Goal: Task Accomplishment & Management: Use online tool/utility

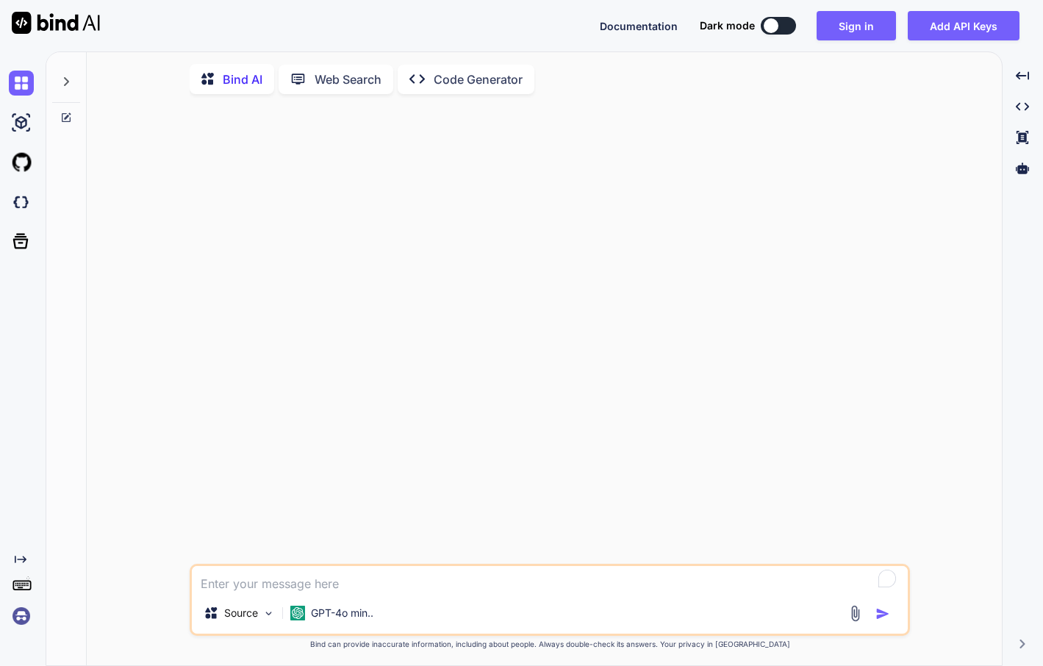
type textarea "x"
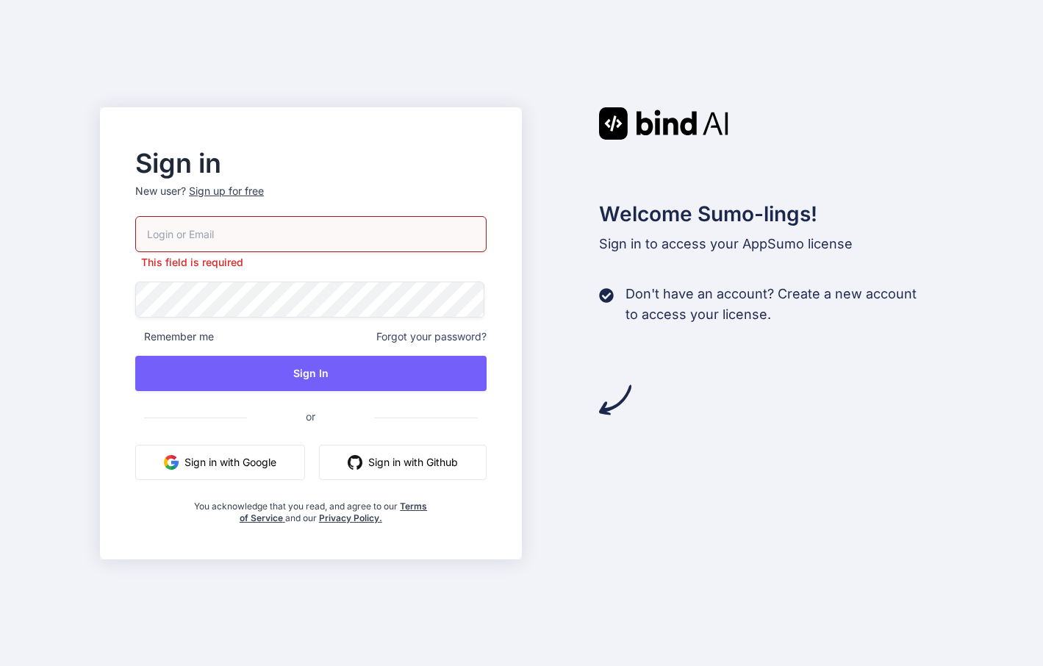
click at [251, 203] on p "New user? Sign up for free" at bounding box center [310, 200] width 351 height 32
click at [259, 226] on input "email" at bounding box center [310, 234] width 351 height 36
type input "coreyallen@gmail.com"
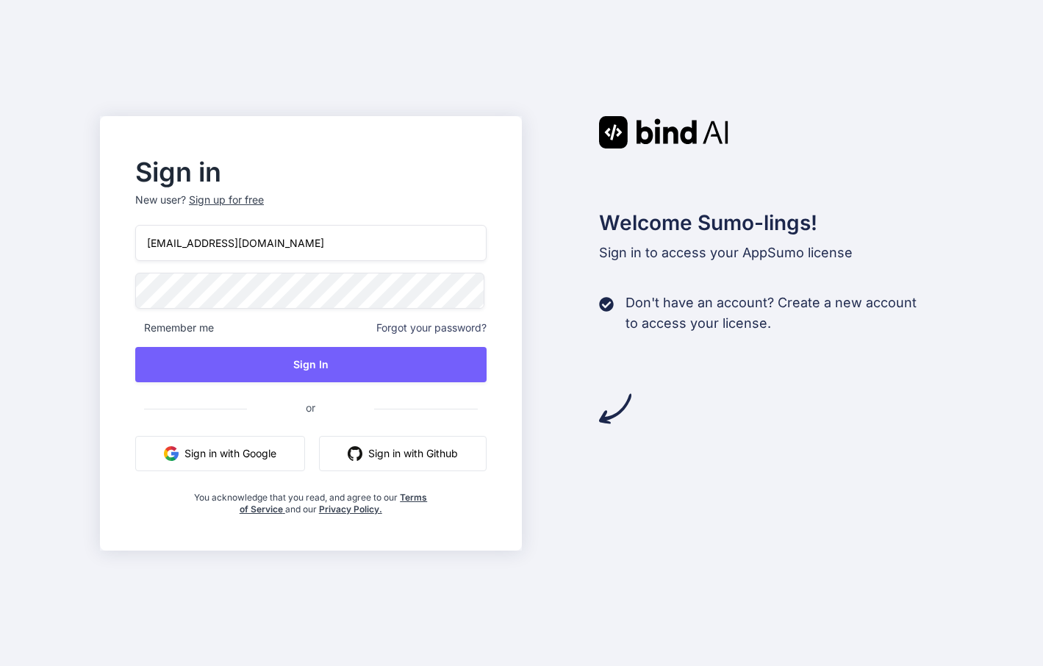
click at [227, 196] on div "Sign up for free" at bounding box center [226, 200] width 75 height 15
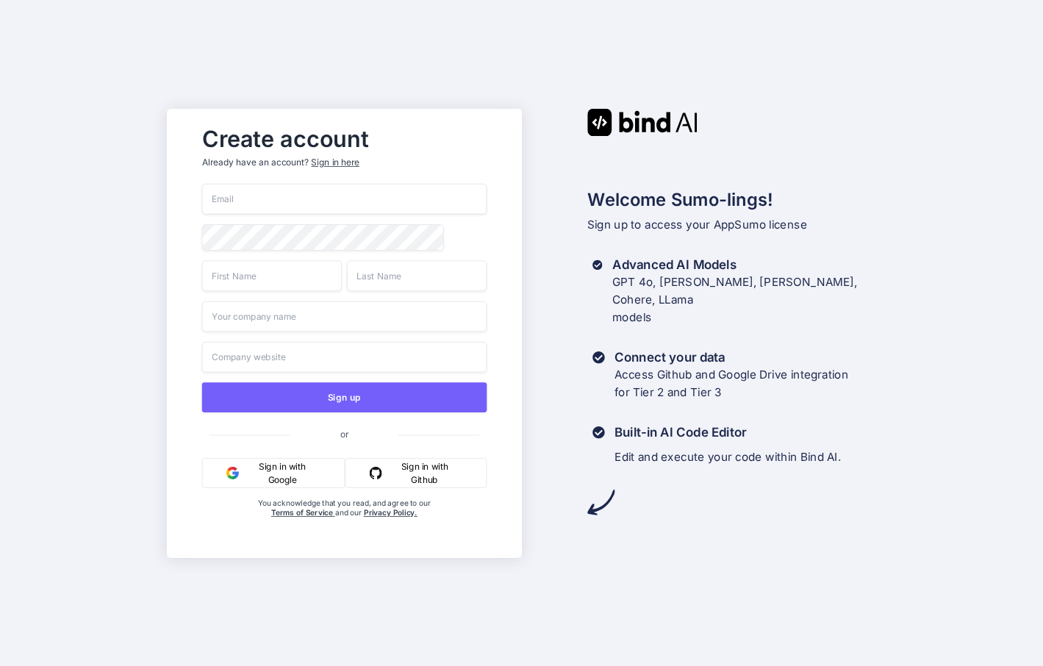
click at [245, 196] on input "email" at bounding box center [344, 199] width 284 height 31
type input "coreyallen@gmail.com"
click at [300, 287] on input "text" at bounding box center [272, 275] width 140 height 31
type input "Corey"
type input "Horob"
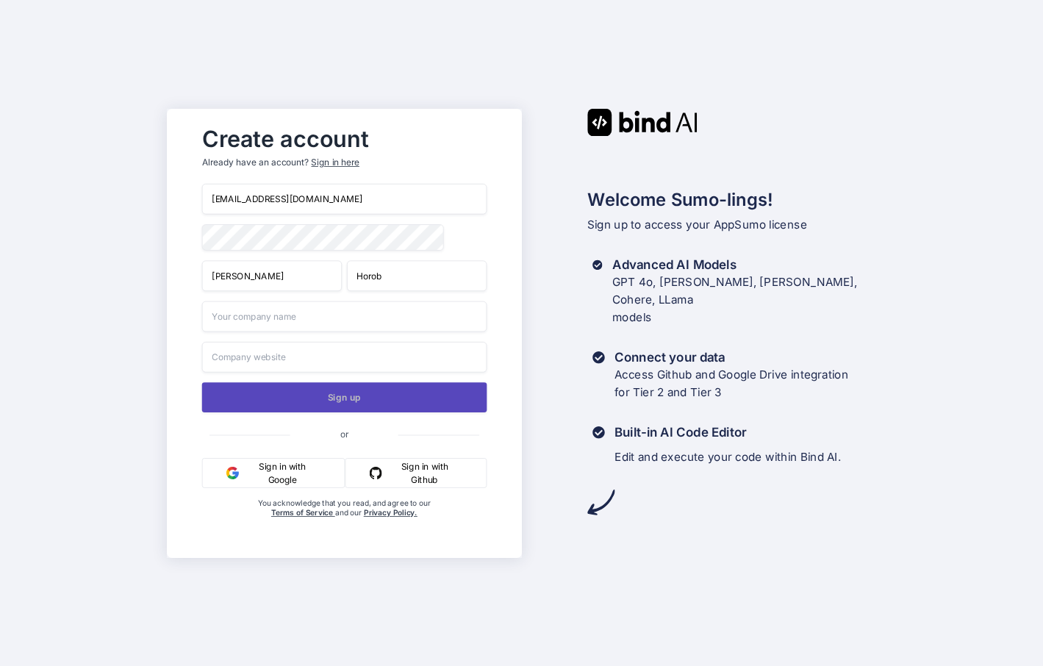
click at [358, 394] on button "Sign up" at bounding box center [344, 397] width 284 height 30
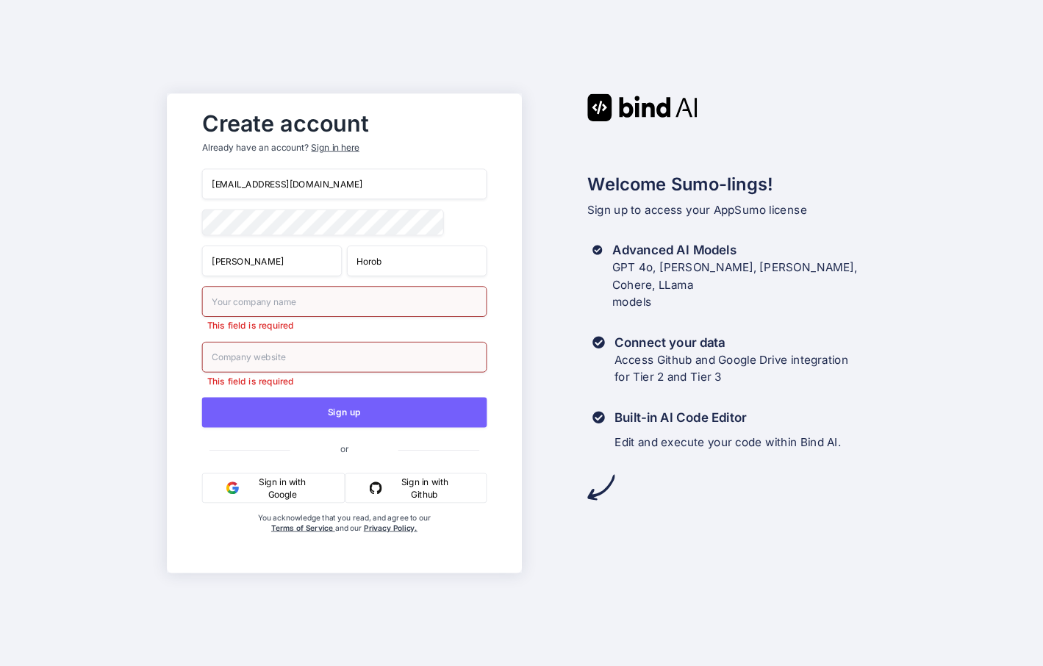
click at [337, 315] on input "text" at bounding box center [344, 301] width 284 height 31
type input "WebworkNYC"
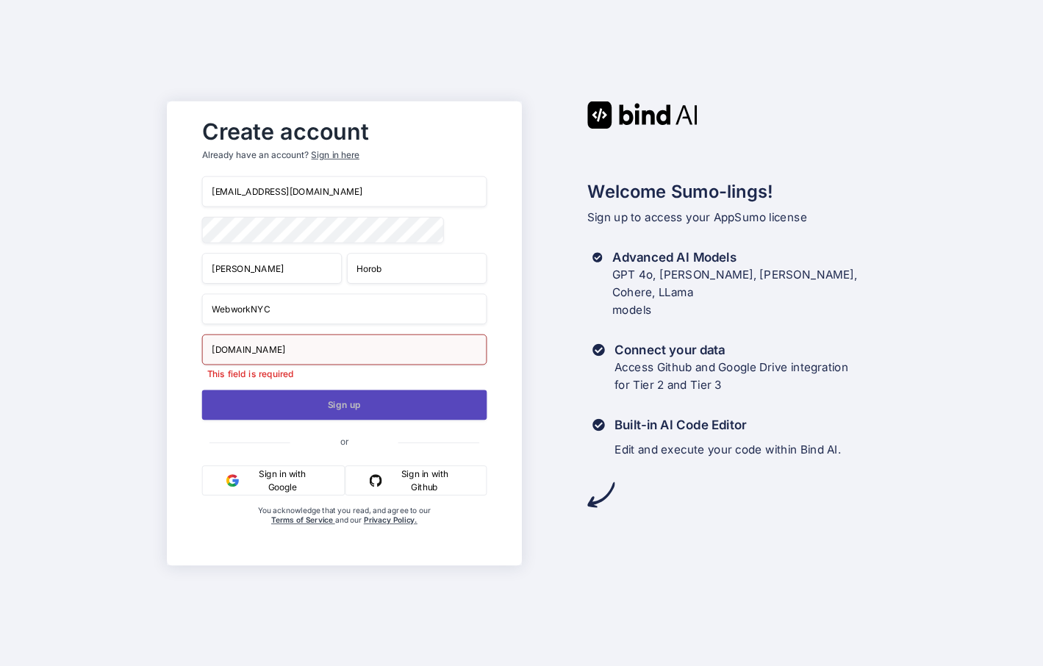
type input "webwork.nyc"
click at [385, 412] on button "Sign up" at bounding box center [344, 405] width 284 height 30
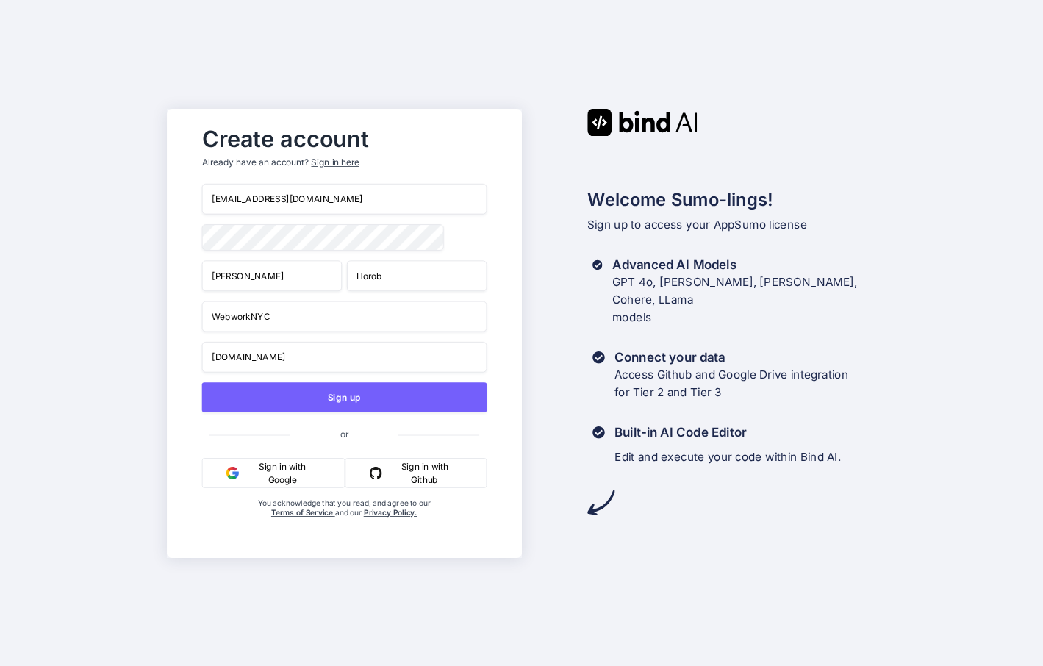
click at [585, 240] on div "Welcome Sumo-lings! Sign up to access your AppSumo license Advanced AI Models G…" at bounding box center [699, 312] width 354 height 407
click at [454, 392] on button "Sign up" at bounding box center [344, 397] width 284 height 30
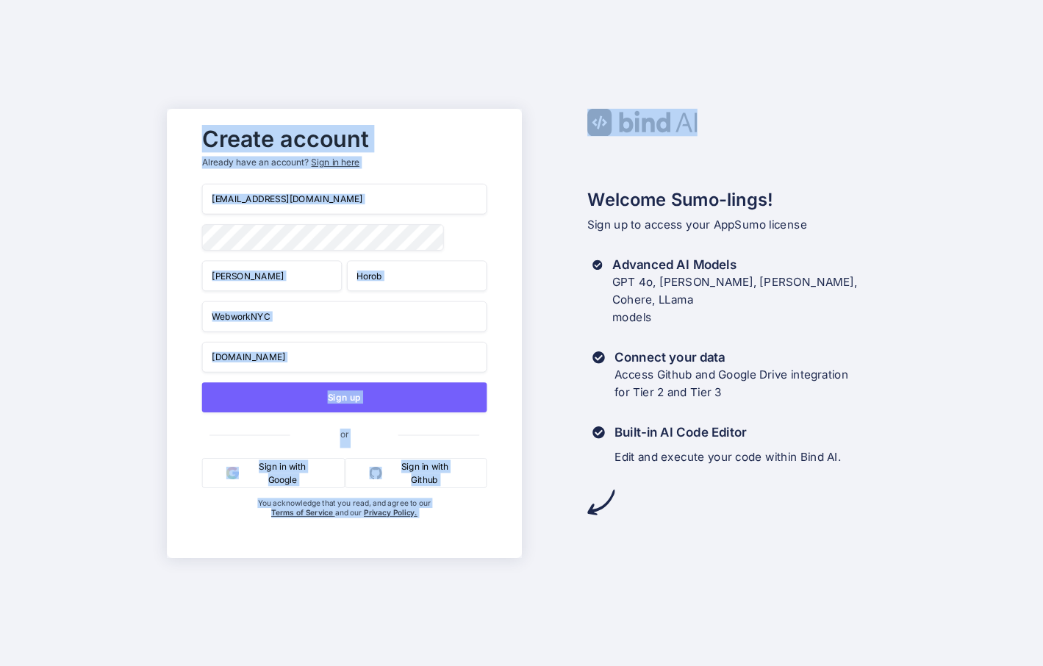
drag, startPoint x: 1002, startPoint y: 64, endPoint x: 803, endPoint y: 61, distance: 198.5
click at [689, 70] on div "Create account Already have an account? Sign in here coreyallen@gmail.com Corey…" at bounding box center [521, 333] width 1043 height 666
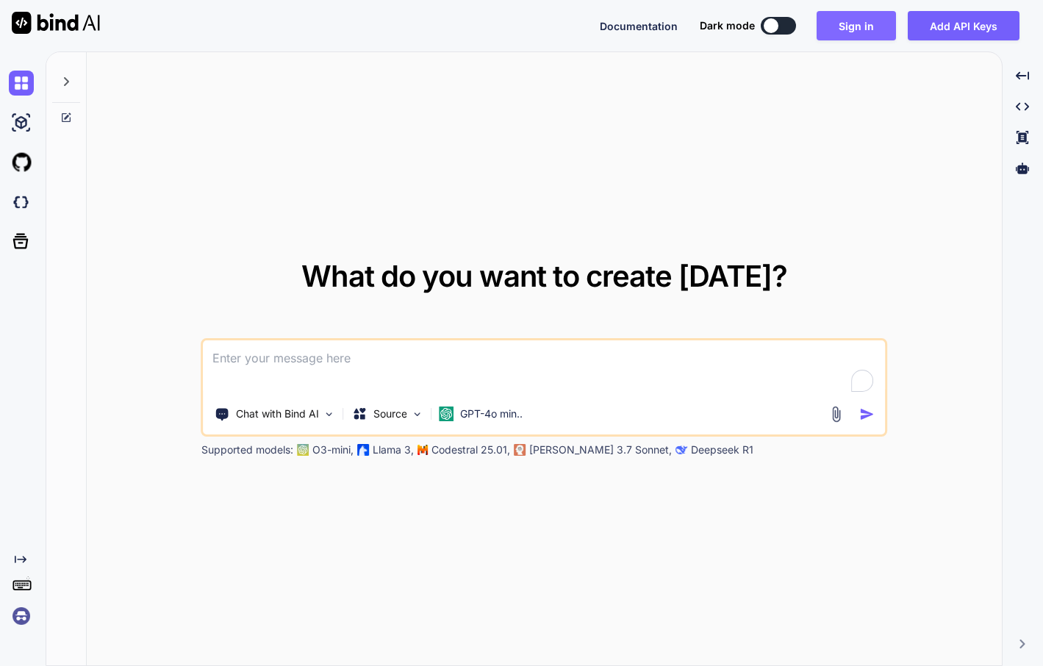
click at [839, 24] on button "Sign in" at bounding box center [856, 25] width 79 height 29
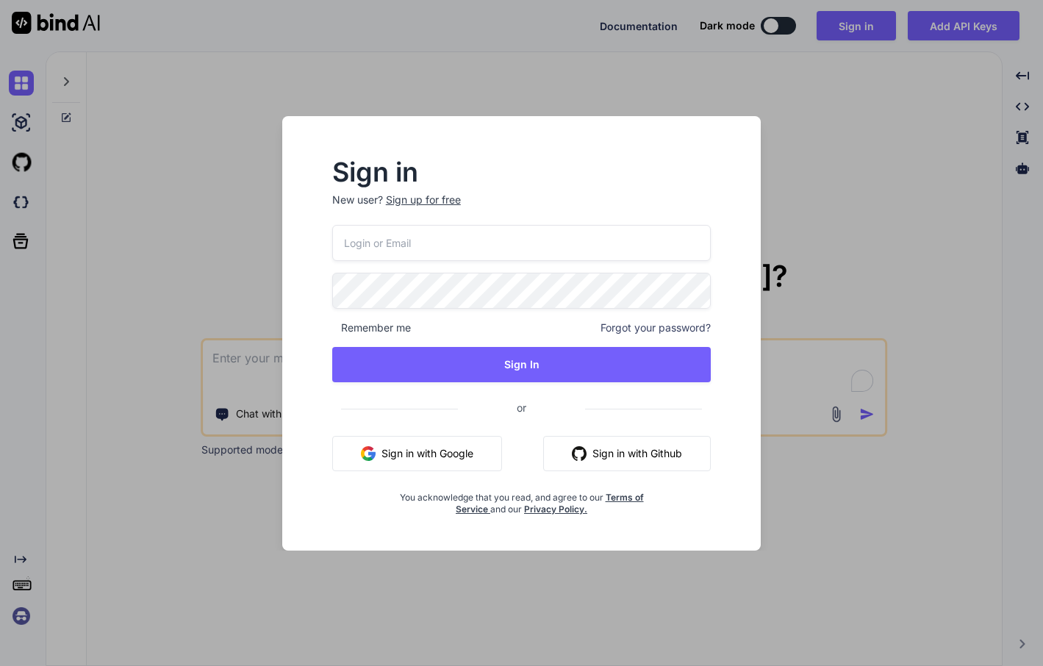
type input "coreyaleln@gmail.com"
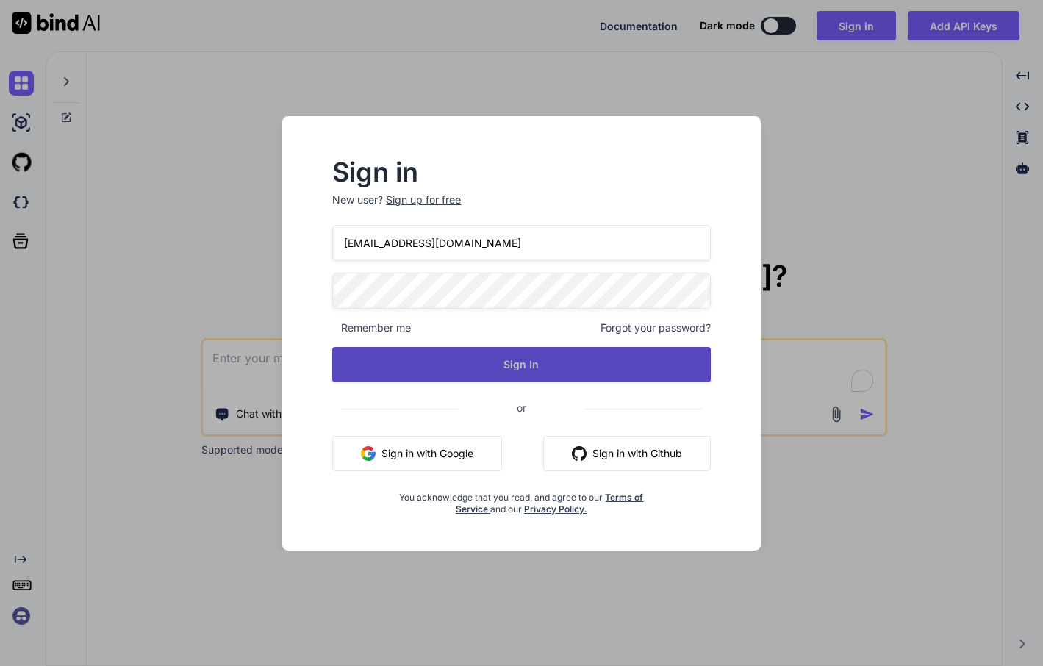
click at [506, 349] on button "Sign In" at bounding box center [521, 364] width 378 height 35
click at [503, 353] on button "Sign In" at bounding box center [521, 364] width 378 height 35
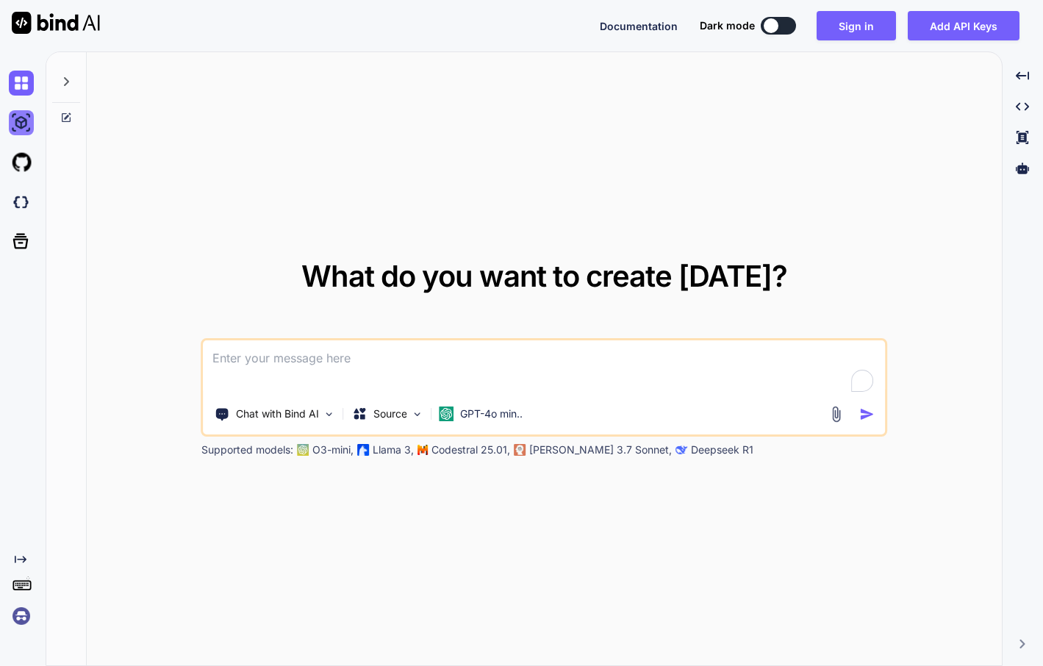
click at [18, 121] on img at bounding box center [21, 122] width 25 height 25
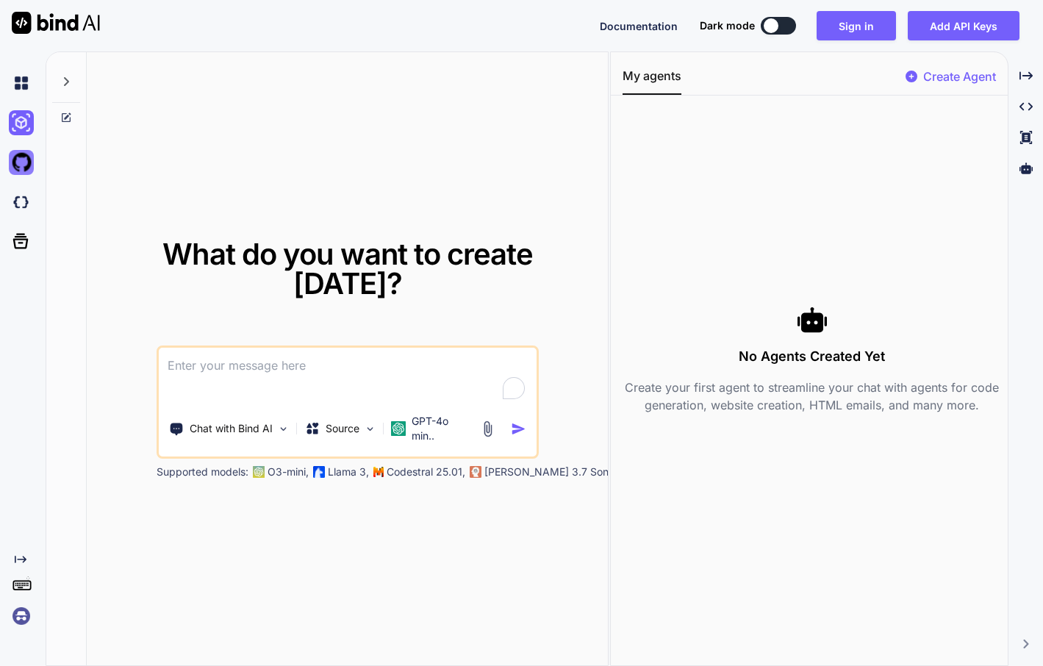
click at [29, 172] on img at bounding box center [21, 162] width 25 height 25
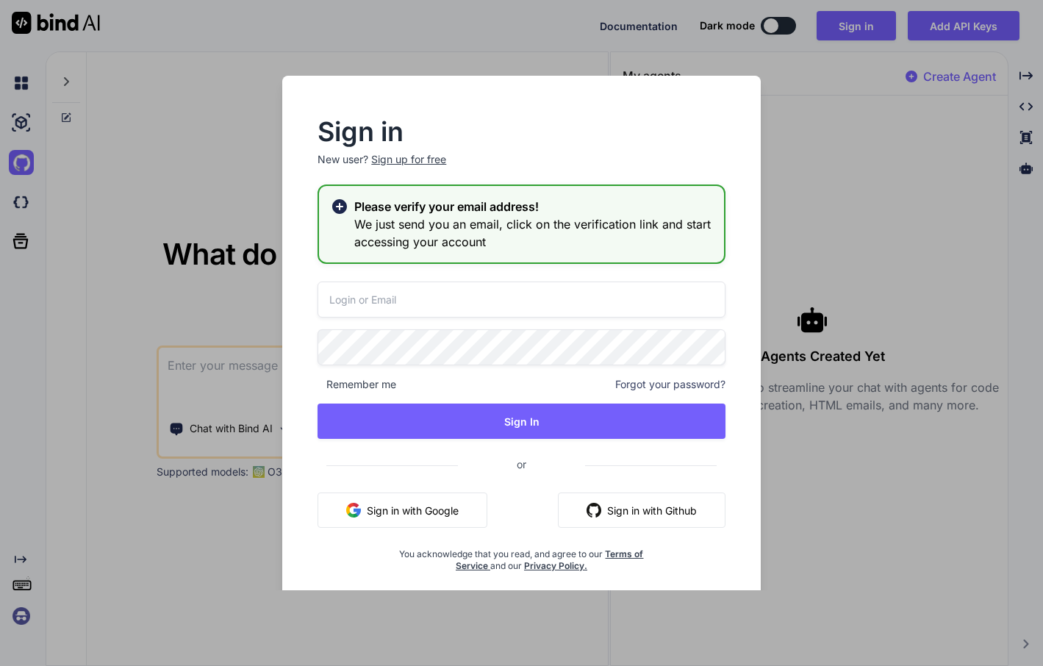
click at [390, 232] on h3 "We just send you an email, click on the verification link and start accessing y…" at bounding box center [532, 232] width 357 height 35
click at [396, 153] on div "Sign up for free" at bounding box center [408, 159] width 75 height 15
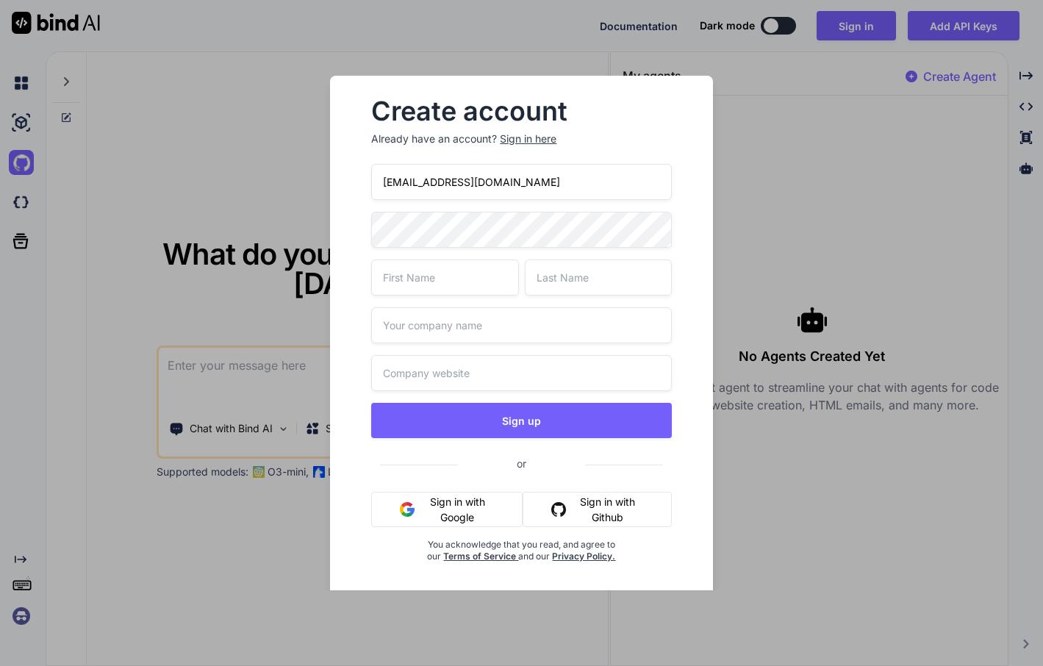
drag, startPoint x: 445, startPoint y: 176, endPoint x: 509, endPoint y: 188, distance: 65.0
click at [509, 188] on input "coreyallen@gmail.com" at bounding box center [521, 182] width 300 height 36
type input "[PERSON_NAME][EMAIL_ADDRESS][DOMAIN_NAME]"
type input "Corey"
type input "Horob"
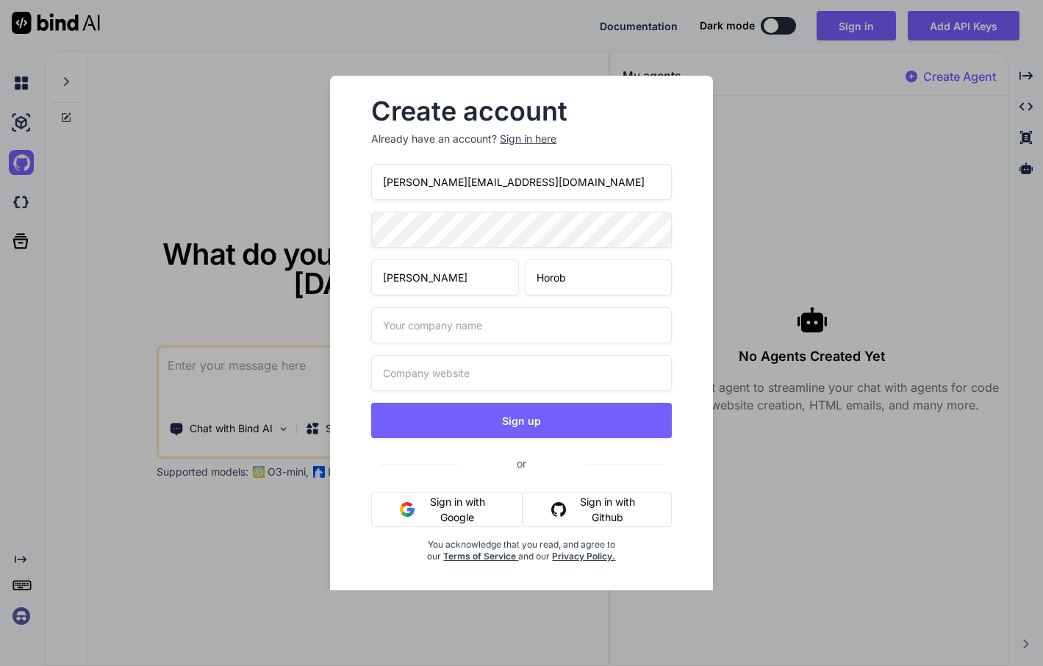
click at [454, 332] on input "text" at bounding box center [521, 325] width 300 height 36
type input "webwork.nyc"
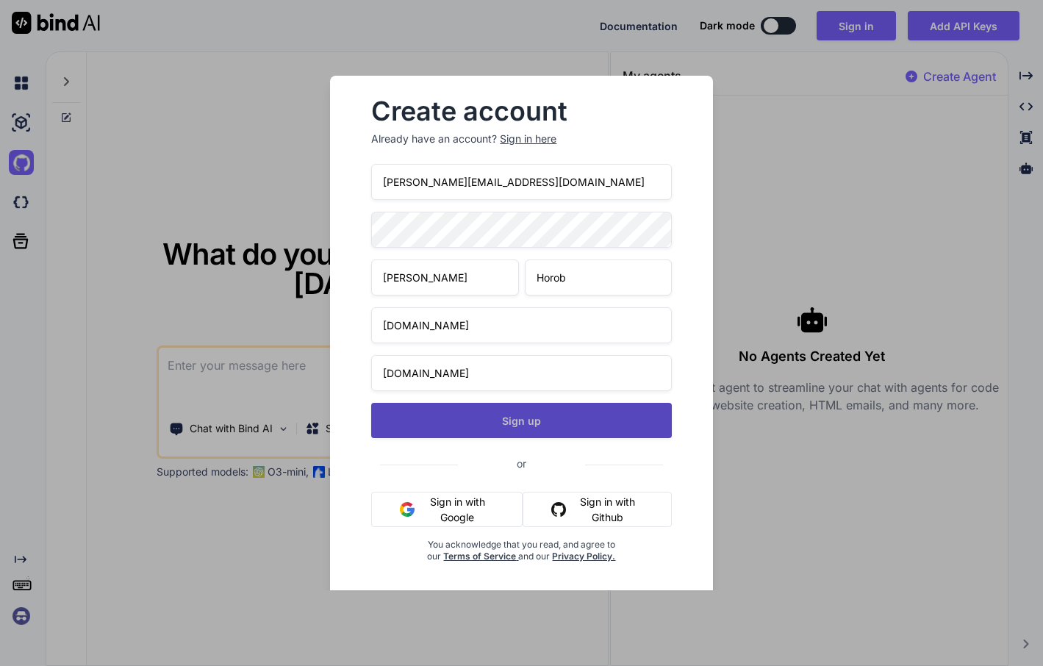
type input "webwork.nyc"
click at [451, 425] on button "Sign up" at bounding box center [521, 420] width 300 height 35
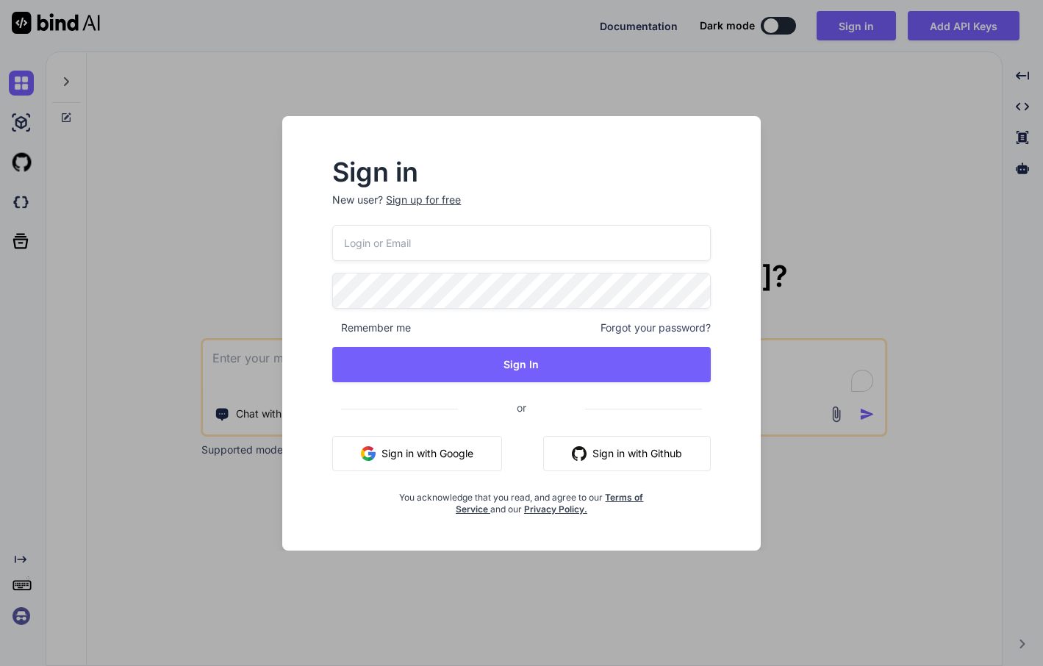
type input "[PERSON_NAME][EMAIL_ADDRESS][DOMAIN_NAME]"
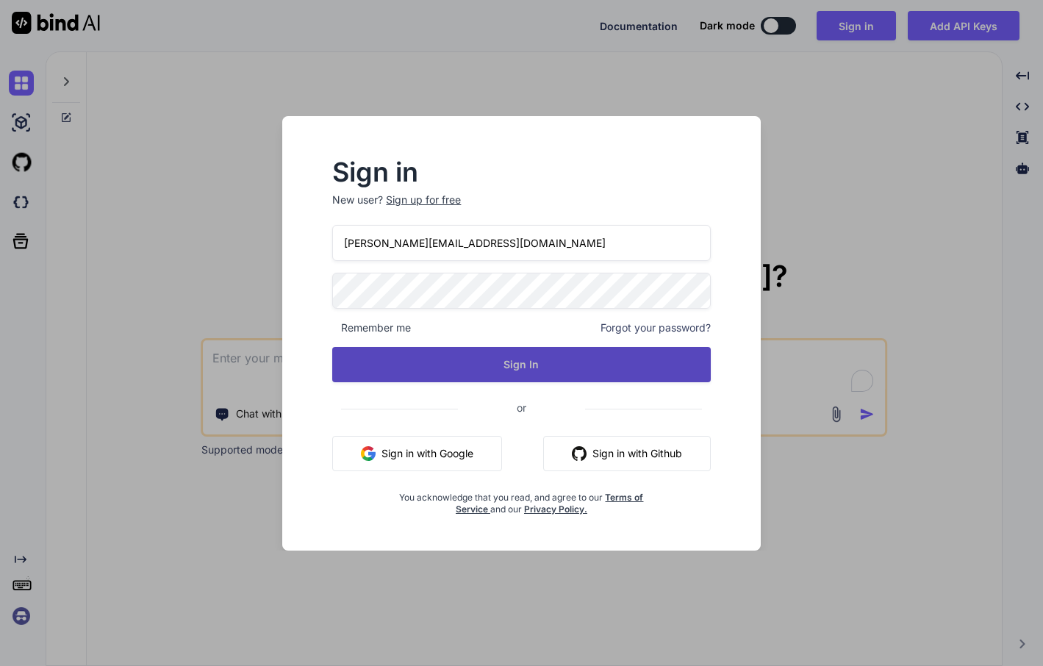
click at [576, 367] on button "Sign In" at bounding box center [521, 364] width 378 height 35
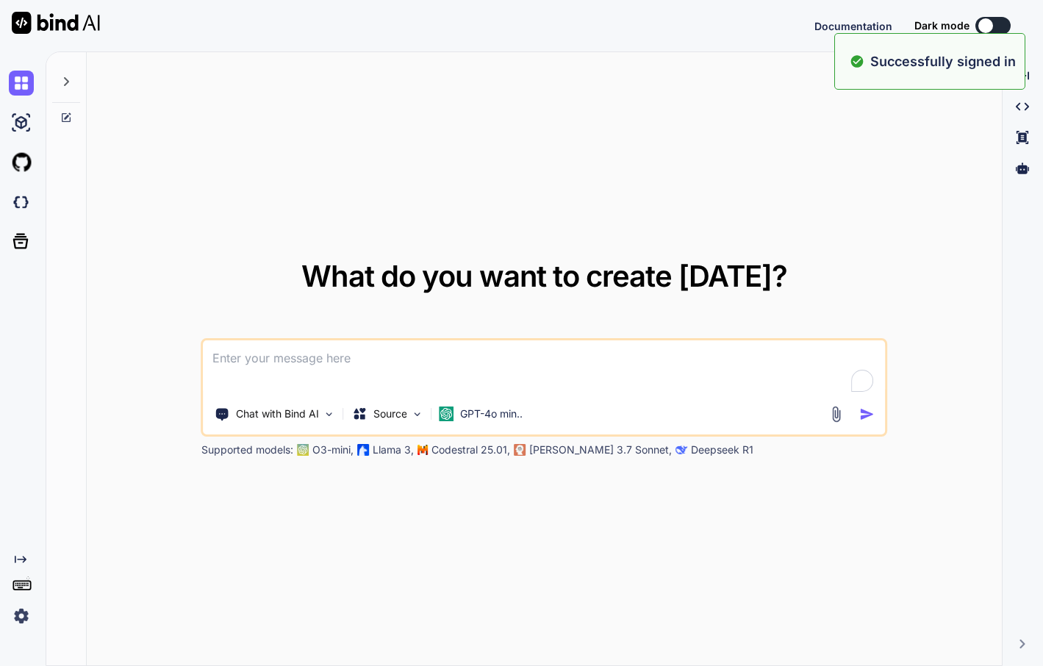
type textarea "x"
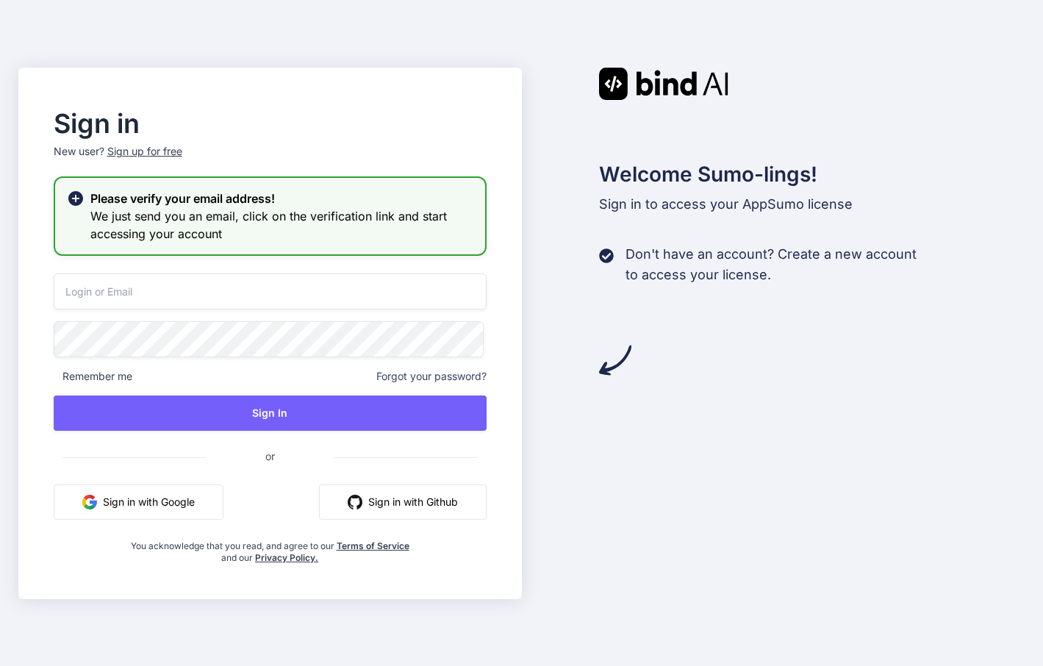
click at [293, 296] on input "email" at bounding box center [270, 291] width 433 height 36
paste input "[PERSON_NAME][EMAIL_ADDRESS][DOMAIN_NAME]"
type input "[PERSON_NAME][EMAIL_ADDRESS][DOMAIN_NAME]"
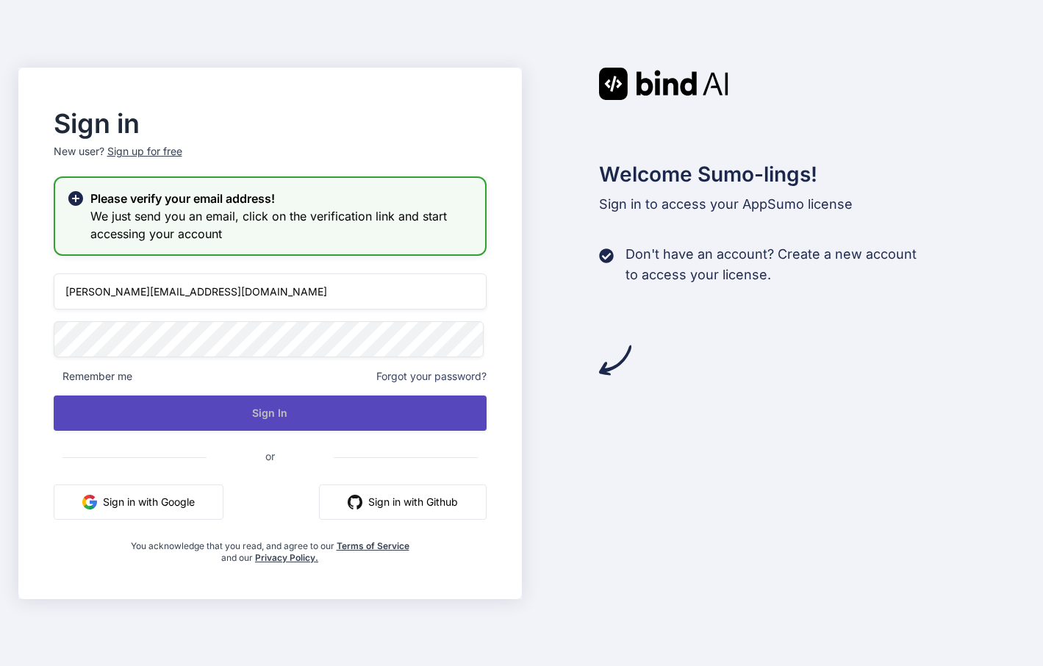
click at [384, 420] on button "Sign In" at bounding box center [270, 412] width 433 height 35
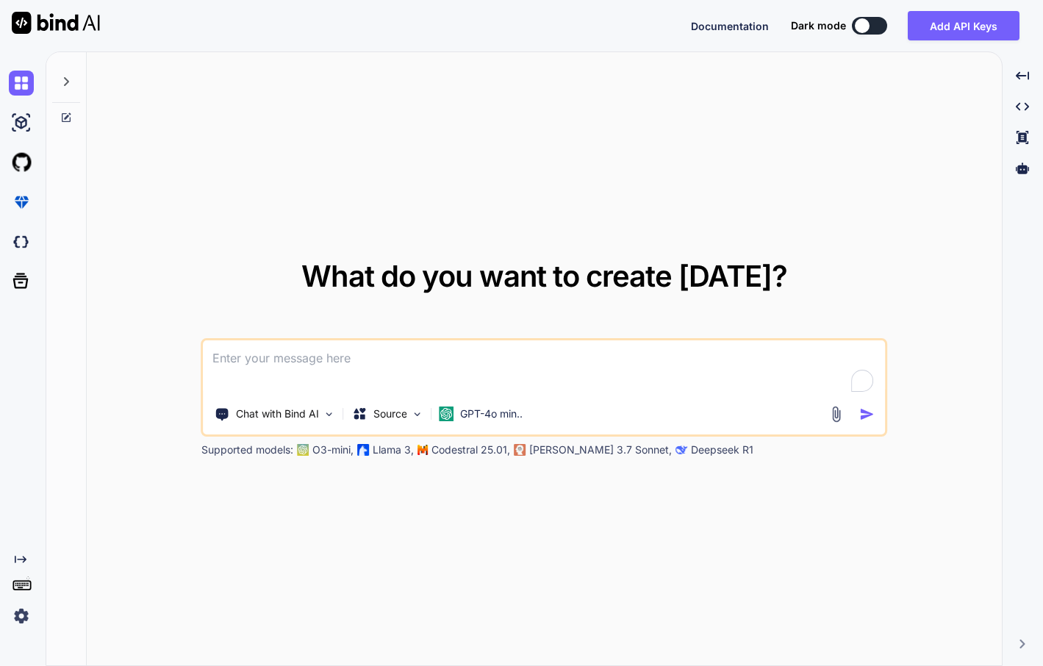
click at [29, 611] on img at bounding box center [21, 615] width 25 height 25
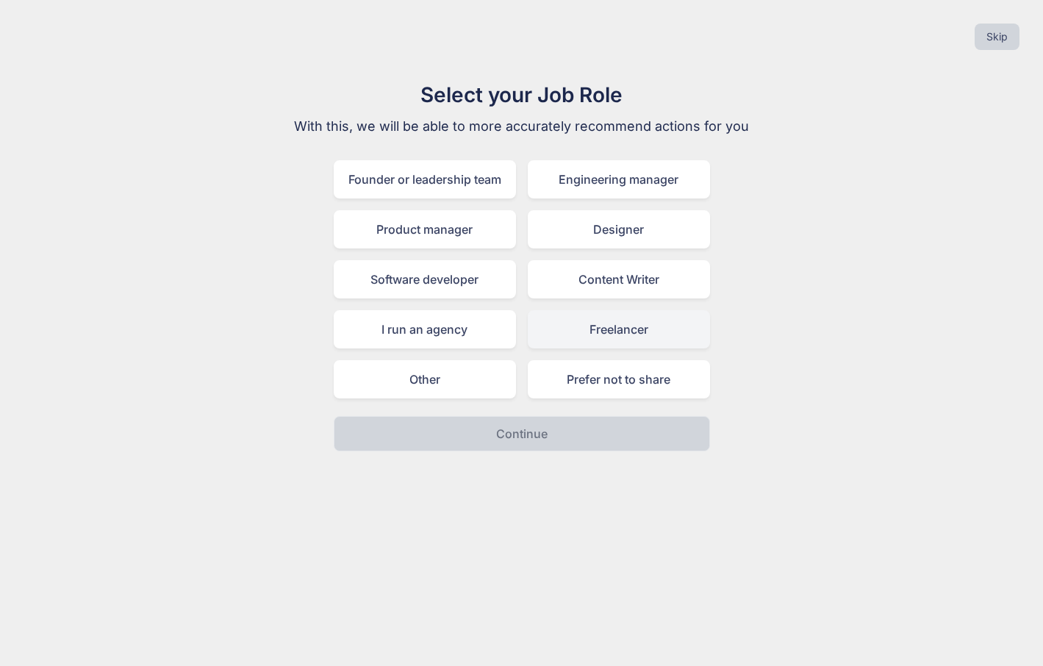
click at [620, 327] on div "Freelancer" at bounding box center [619, 329] width 182 height 38
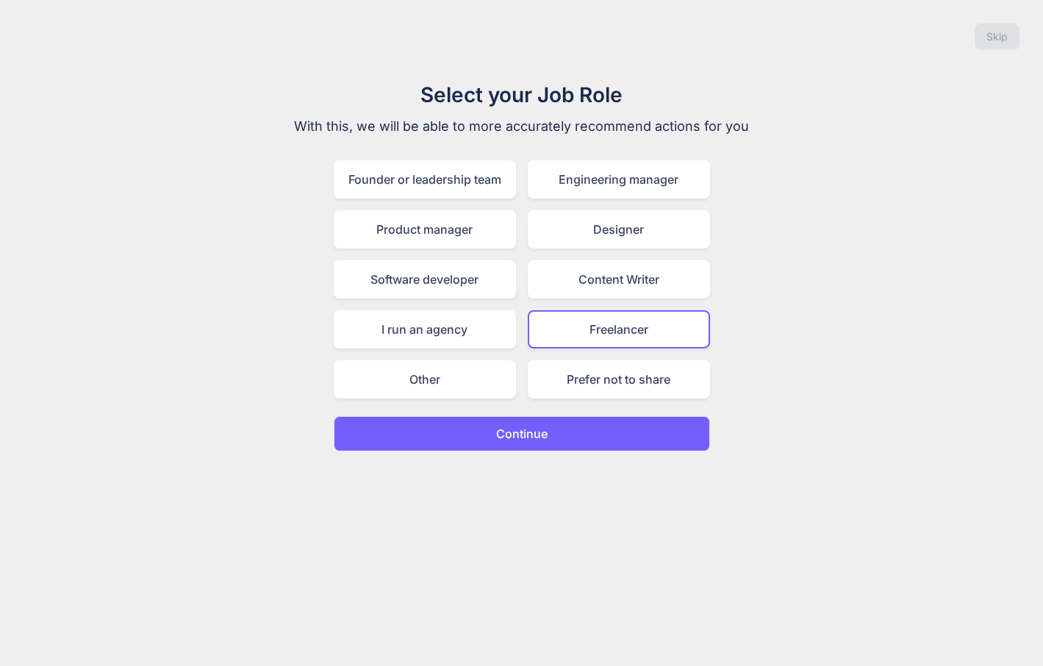
click at [584, 440] on button "Continue" at bounding box center [522, 433] width 376 height 35
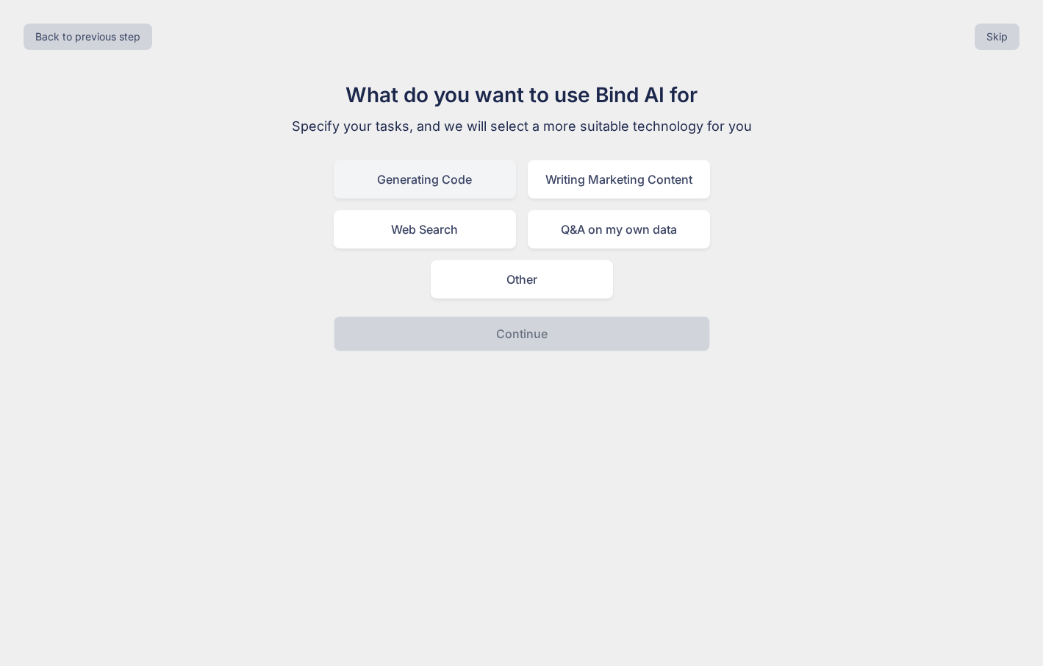
click at [489, 174] on div "Generating Code" at bounding box center [425, 179] width 182 height 38
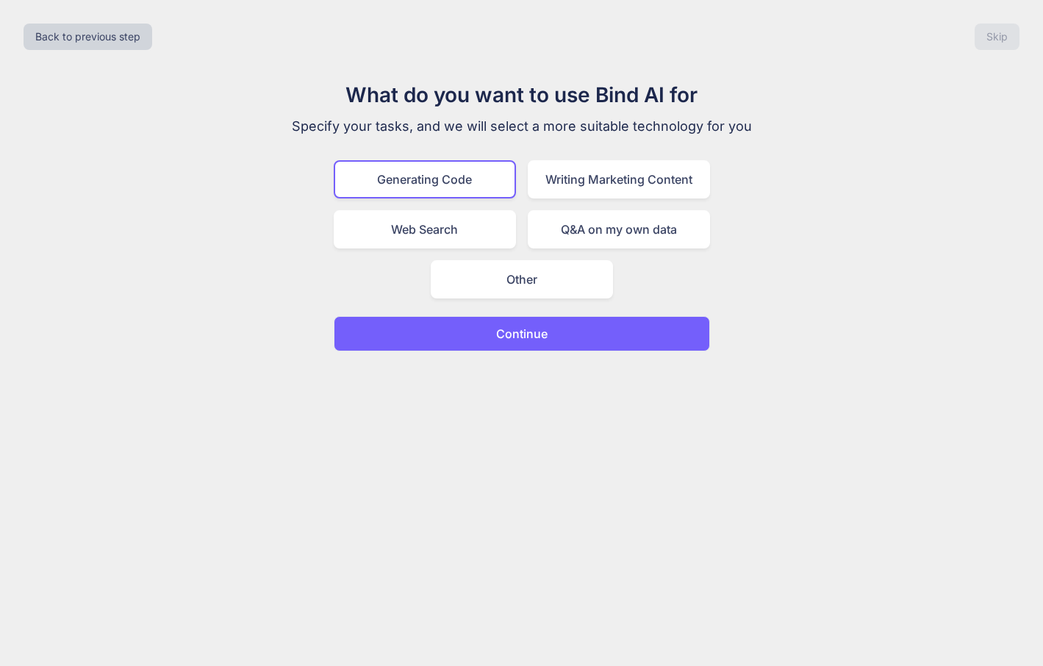
click at [559, 329] on button "Continue" at bounding box center [522, 333] width 376 height 35
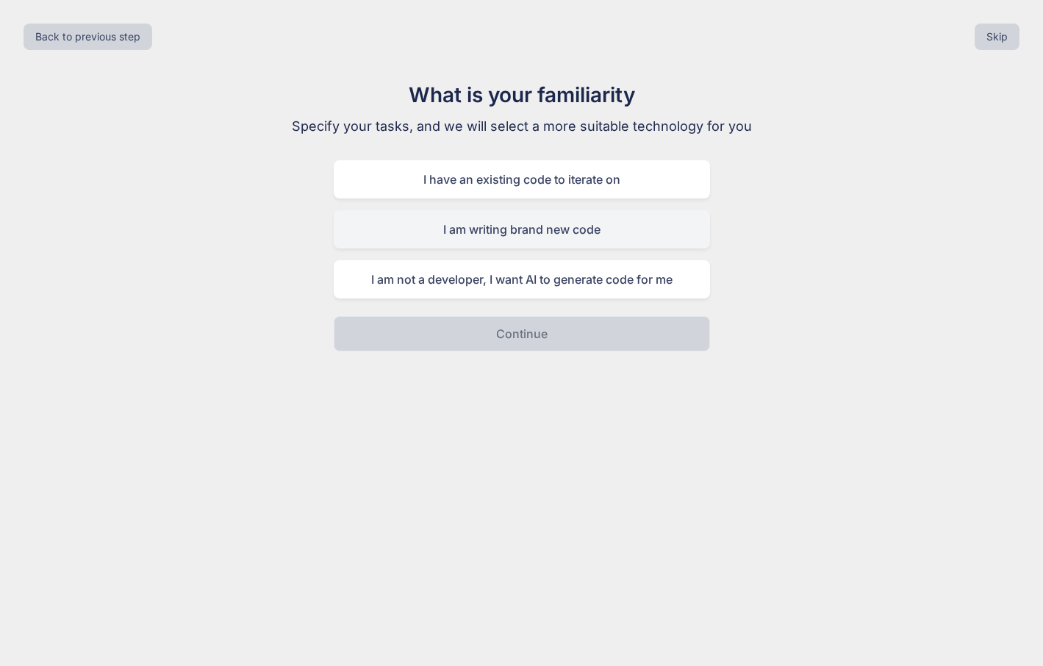
click at [569, 227] on div "I am writing brand new code" at bounding box center [522, 229] width 376 height 38
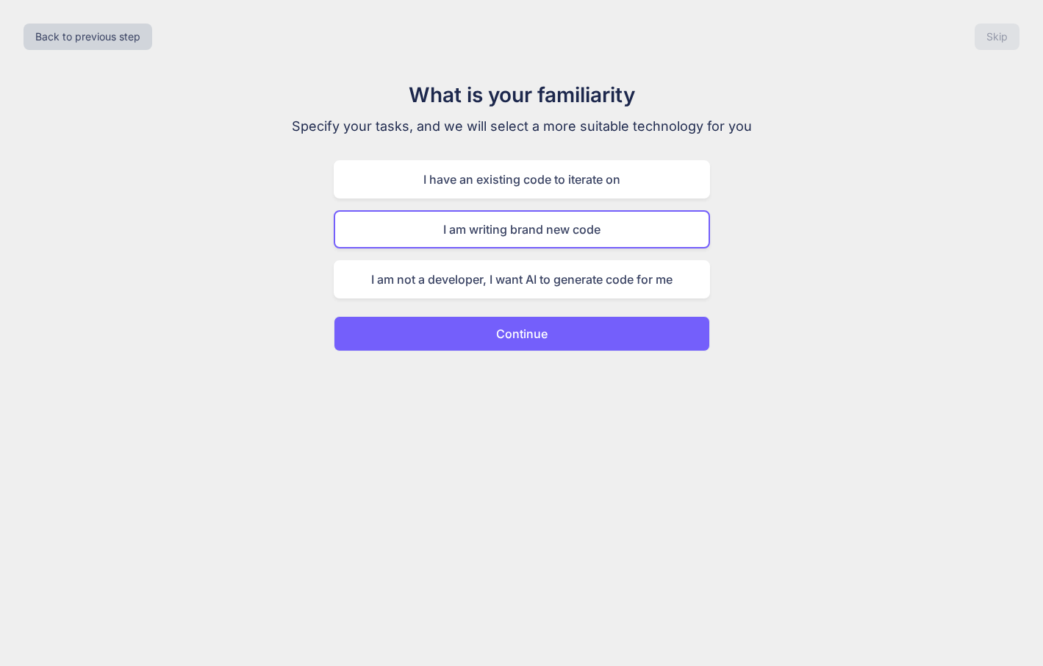
click at [563, 331] on button "Continue" at bounding box center [522, 333] width 376 height 35
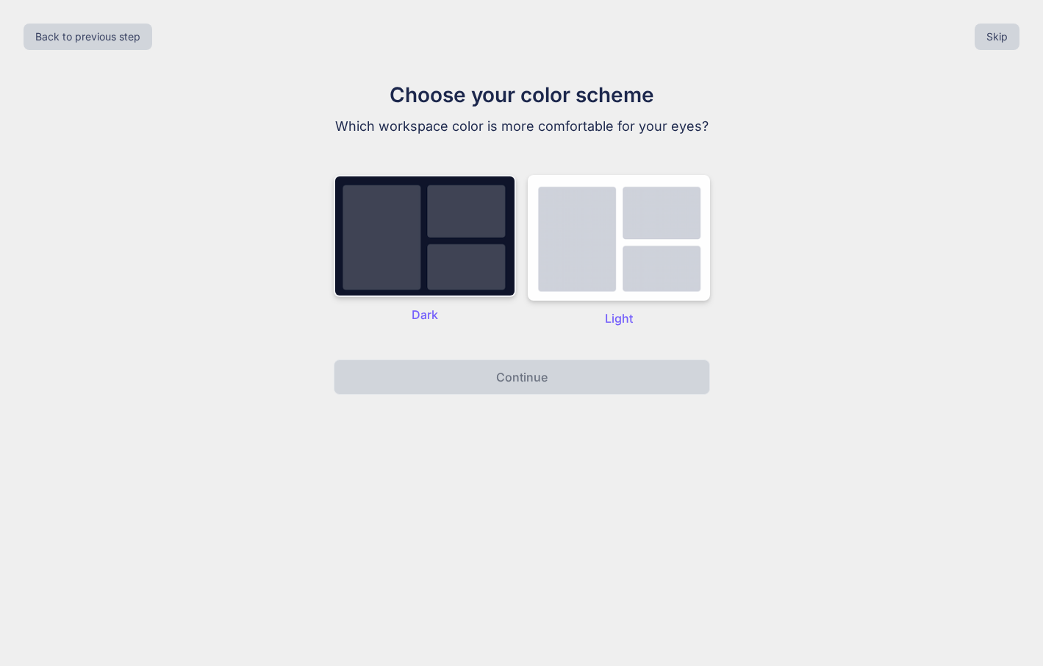
click at [379, 234] on img at bounding box center [425, 236] width 182 height 122
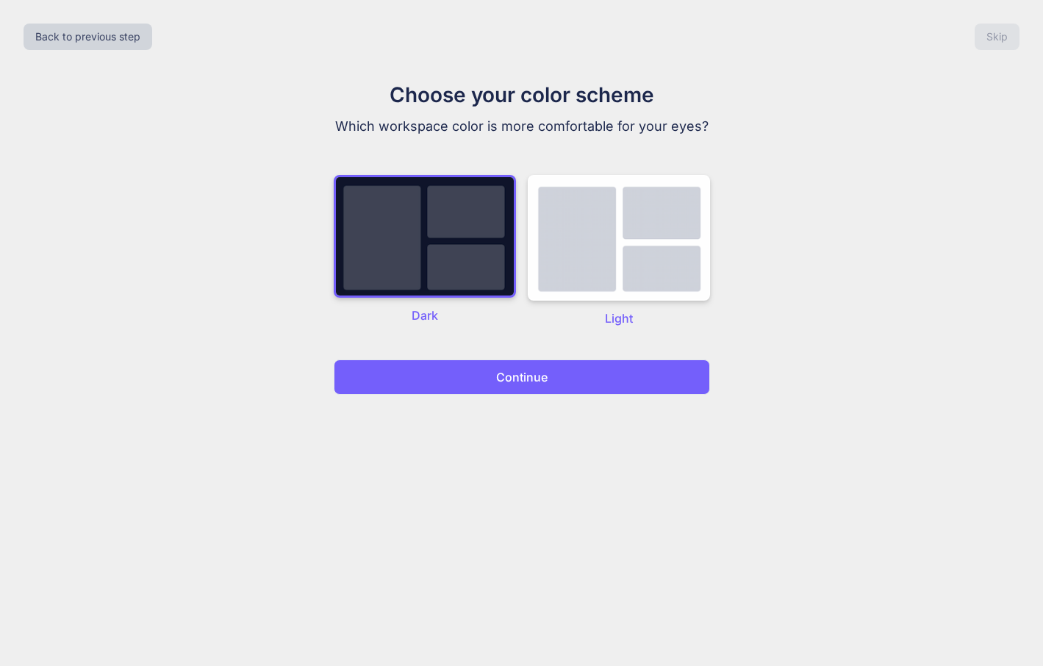
click at [489, 371] on button "Continue" at bounding box center [522, 376] width 376 height 35
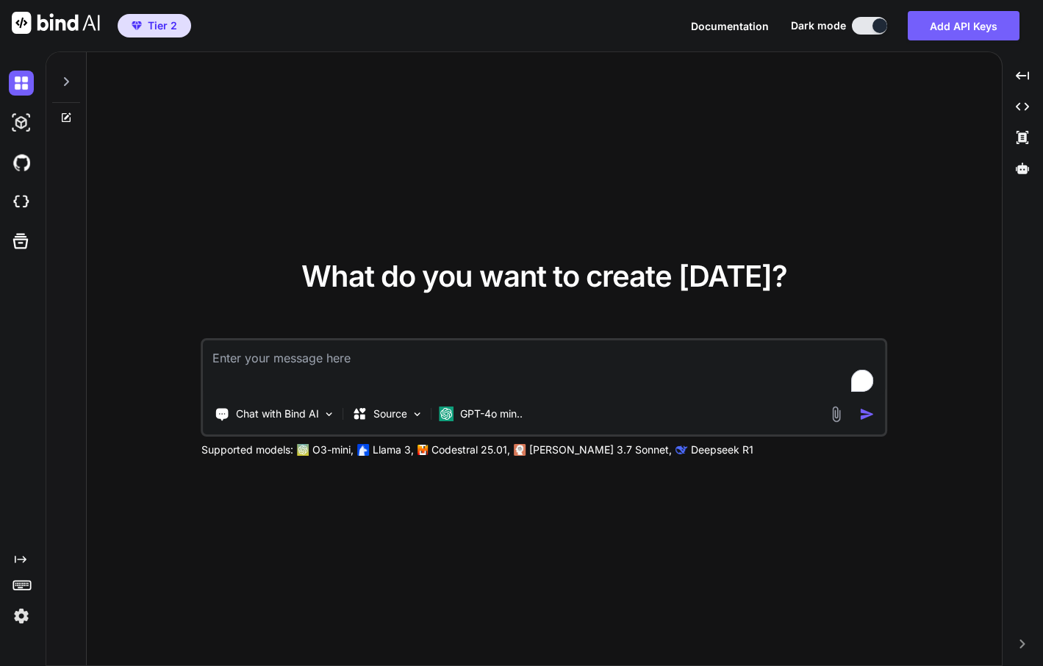
click at [16, 620] on img at bounding box center [21, 615] width 25 height 25
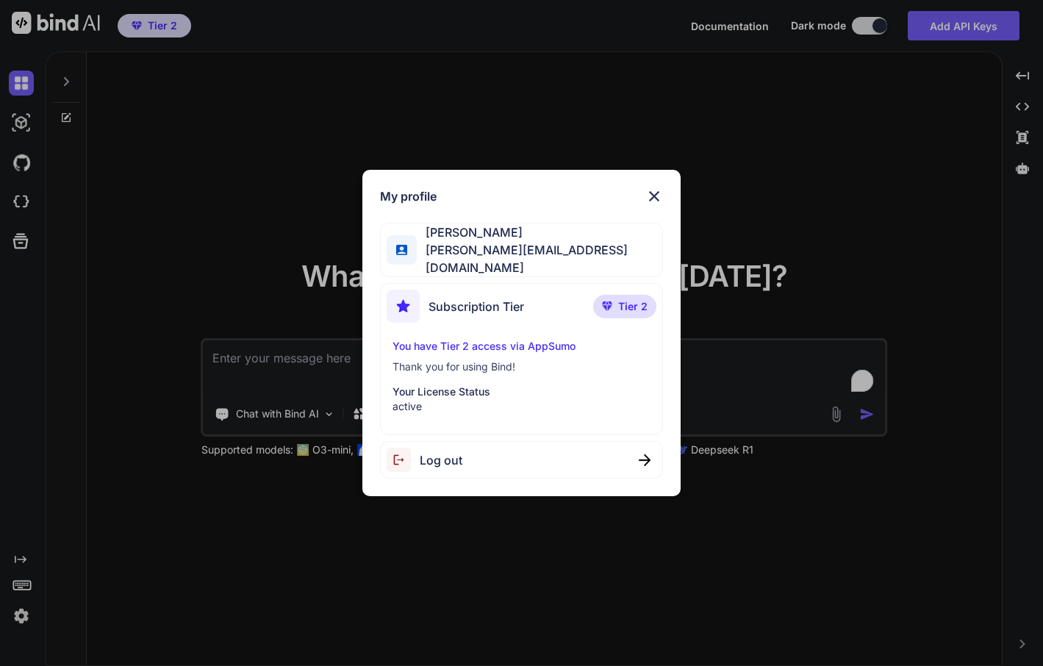
click at [132, 368] on div "My profile Corey Horob coreyallen@mac.com Subscription Tier Tier 2 You have Tie…" at bounding box center [521, 333] width 1043 height 666
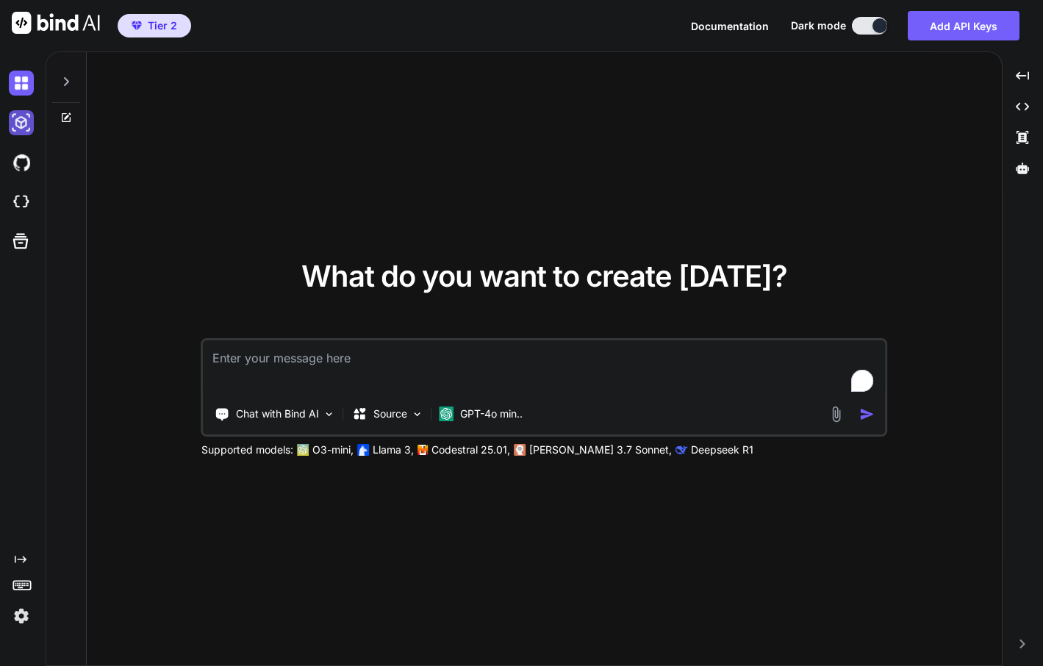
click at [22, 122] on img at bounding box center [21, 122] width 25 height 25
type textarea "x"
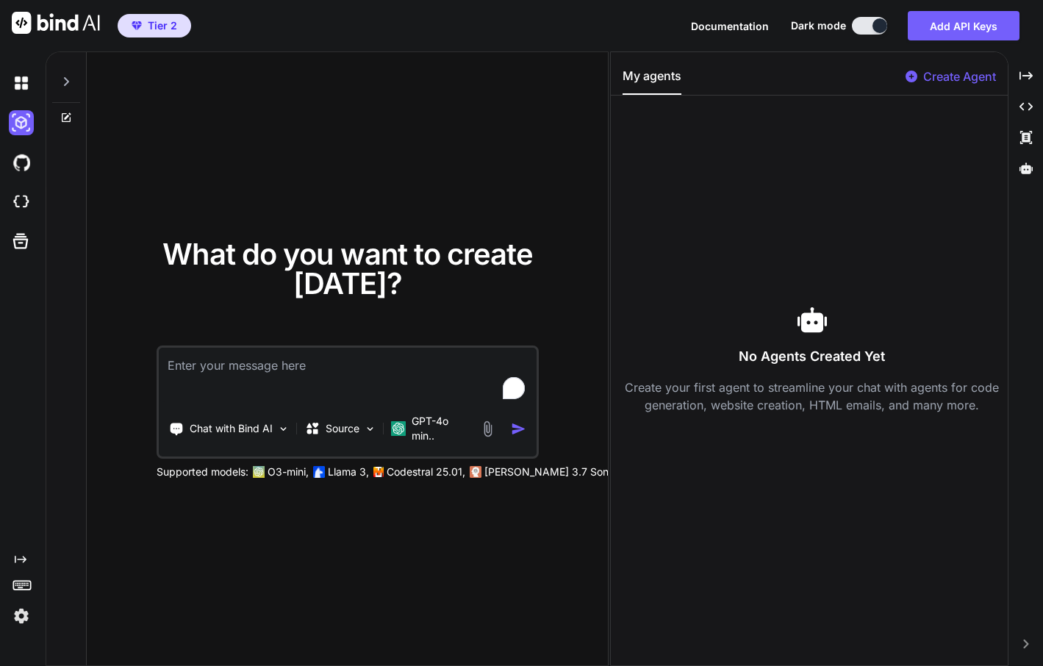
click at [41, 159] on div "Created with Pixso." at bounding box center [23, 358] width 46 height 614
click at [32, 164] on img at bounding box center [21, 162] width 25 height 25
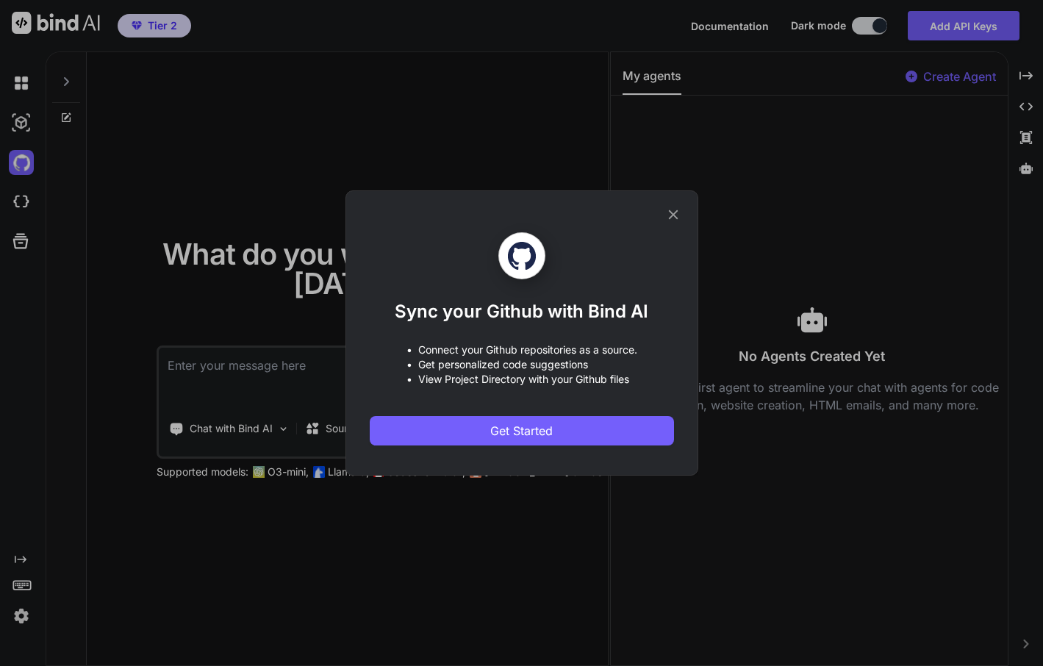
click at [689, 212] on div "Sync your Github with Bind AI • Connect your Github repositories as a source. •…" at bounding box center [521, 332] width 353 height 285
click at [683, 213] on div "Sync your Github with Bind AI • Connect your Github repositories as a source. •…" at bounding box center [521, 332] width 353 height 285
click at [679, 213] on icon at bounding box center [673, 215] width 16 height 16
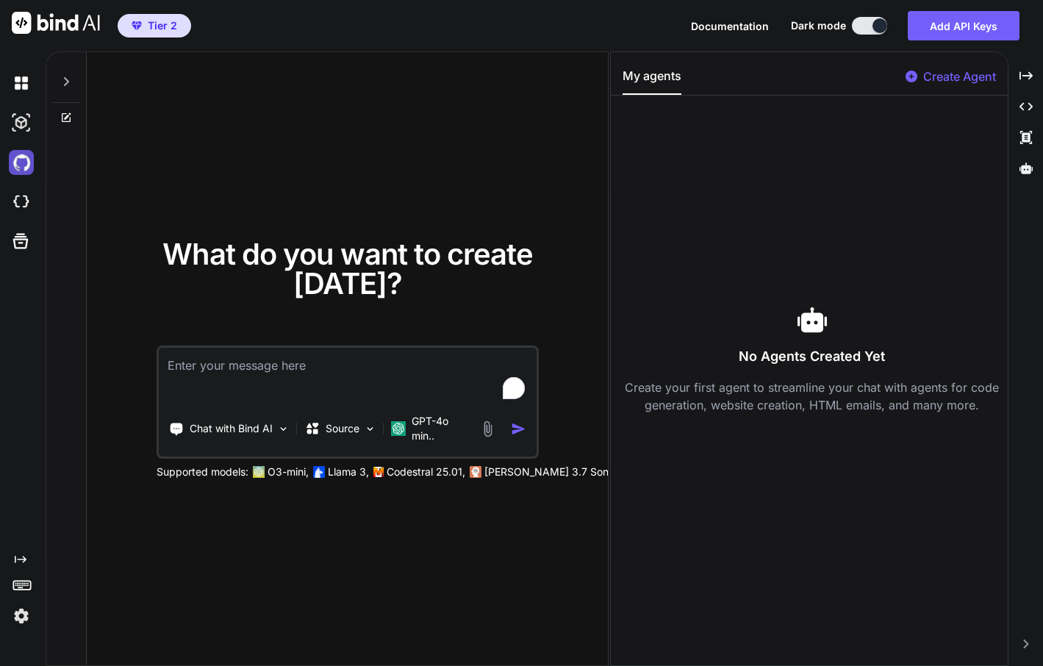
click at [15, 159] on img at bounding box center [21, 162] width 25 height 25
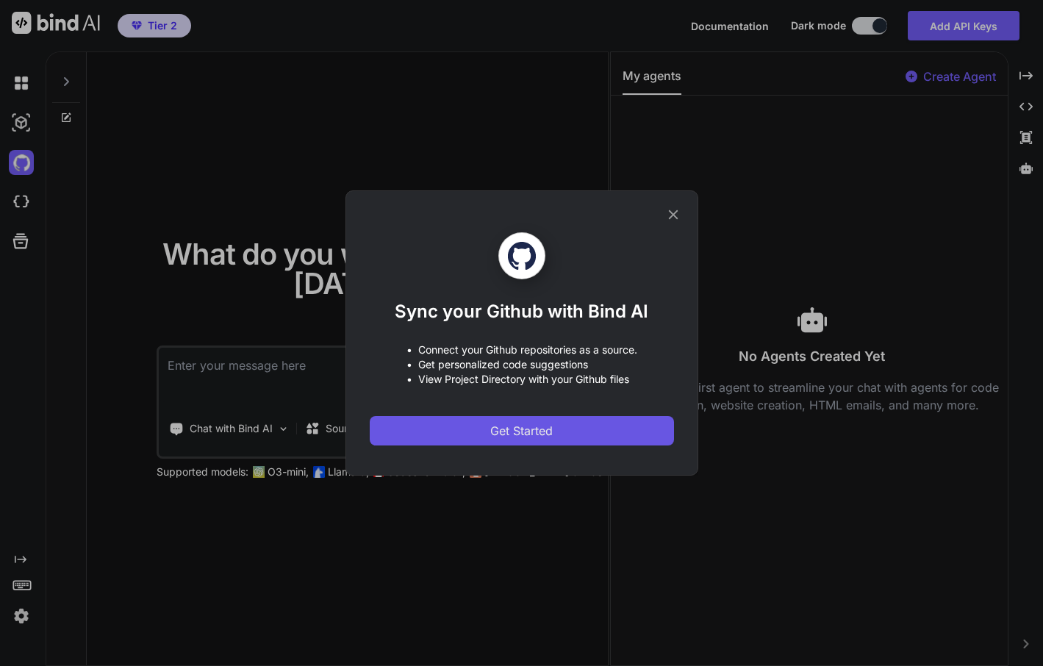
click at [512, 434] on span "Get Started" at bounding box center [521, 431] width 62 height 18
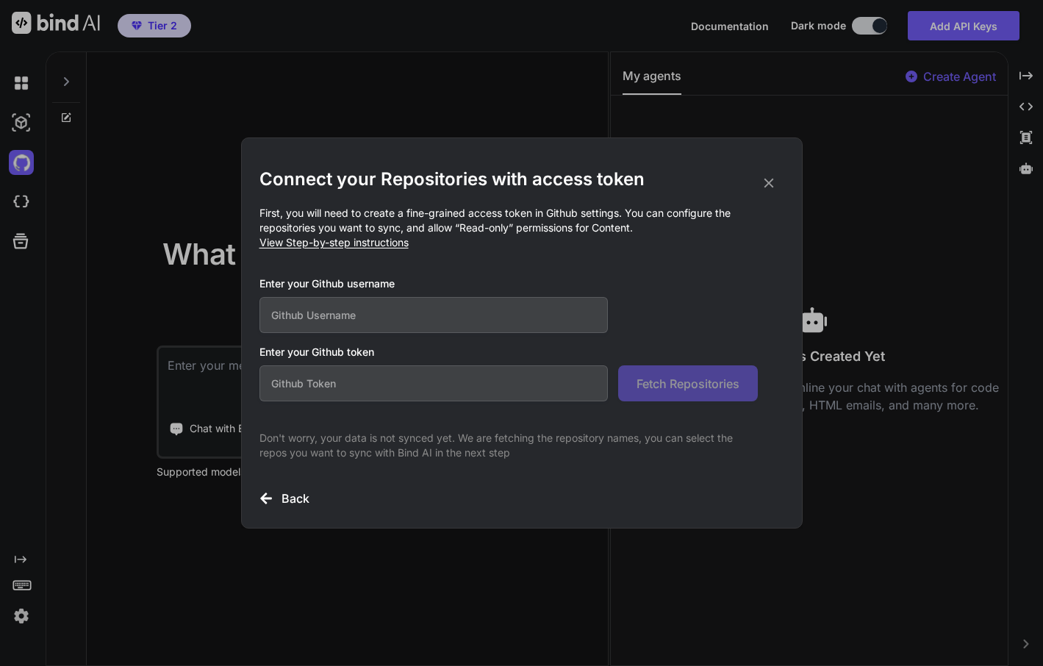
click at [766, 176] on icon at bounding box center [769, 183] width 16 height 16
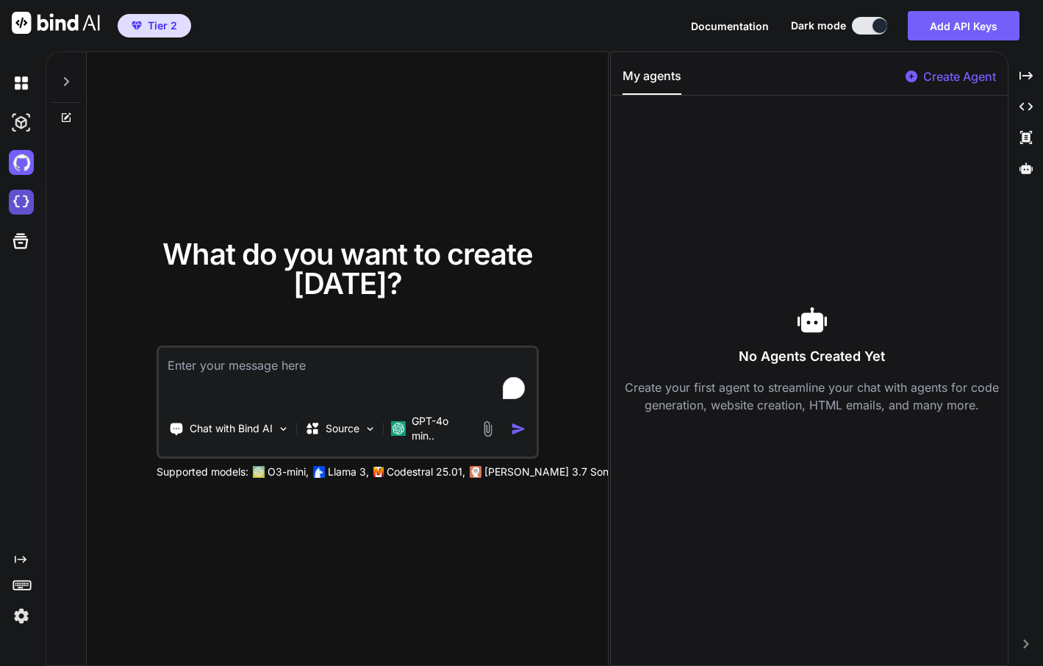
click at [12, 204] on img at bounding box center [21, 202] width 25 height 25
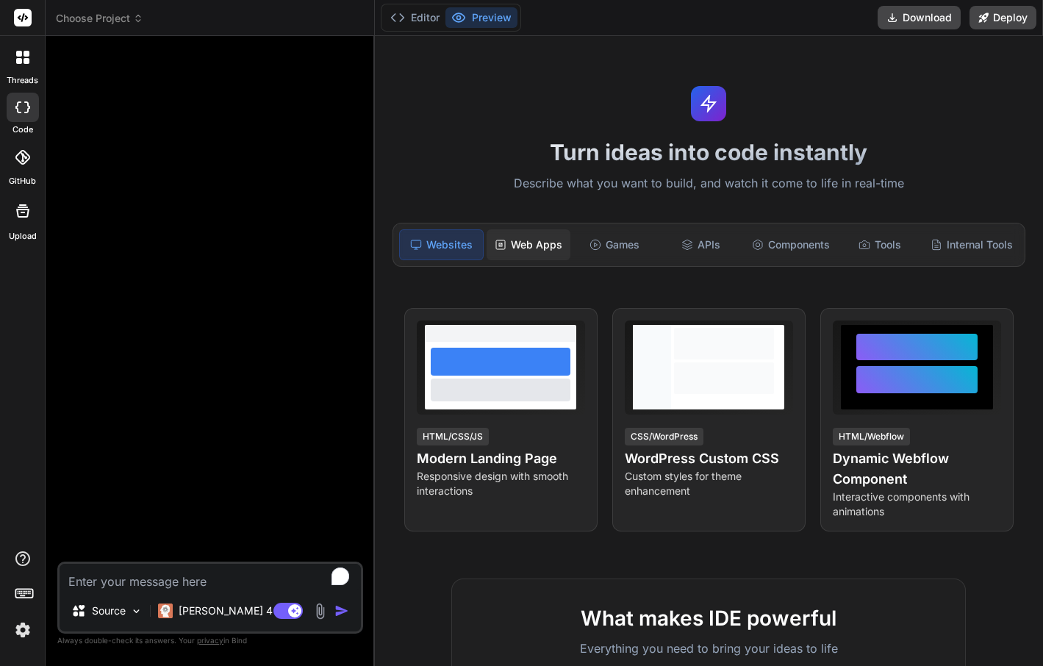
click at [548, 254] on div "Web Apps" at bounding box center [528, 244] width 83 height 31
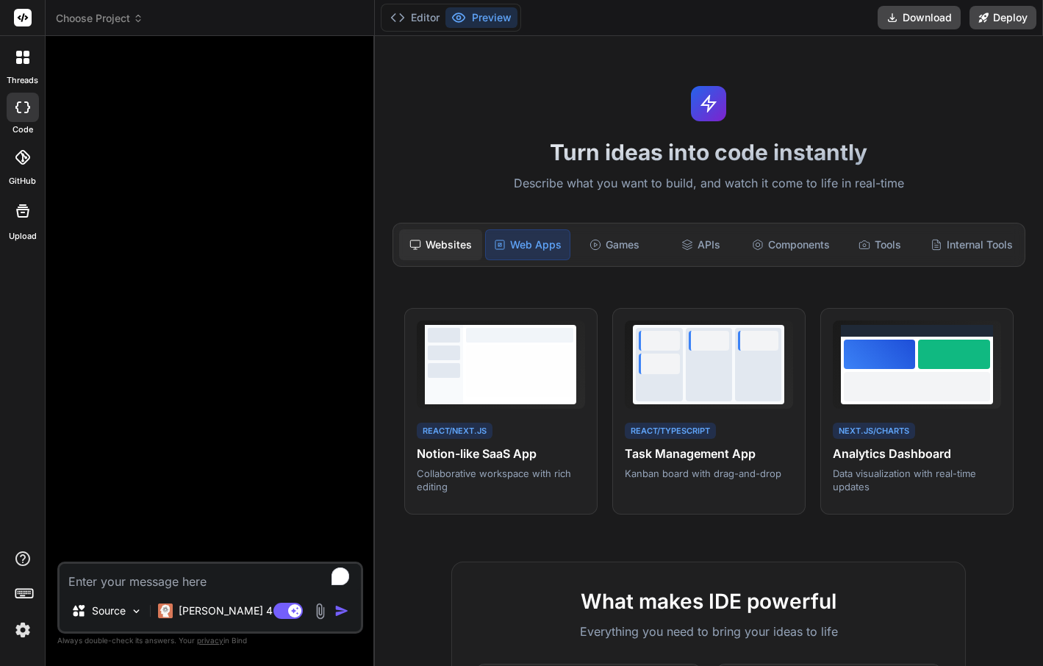
click at [420, 247] on icon at bounding box center [415, 245] width 12 height 12
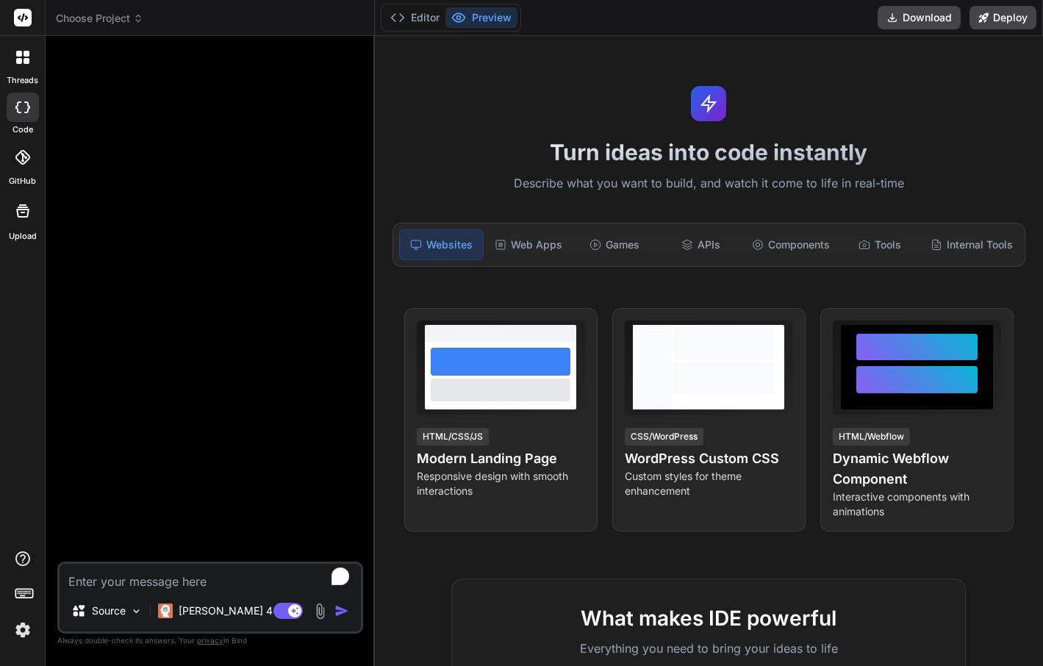
click at [520, 263] on div "Websites Web Apps Games APIs Components Tools Internal Tools" at bounding box center [709, 245] width 633 height 44
click at [523, 257] on div "Web Apps" at bounding box center [528, 244] width 83 height 31
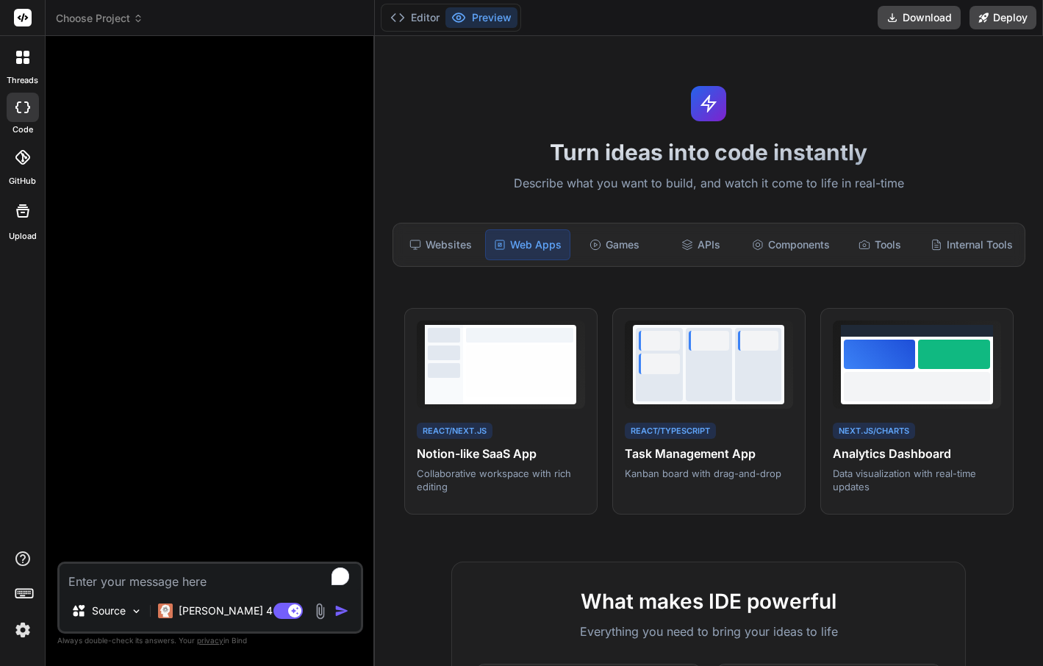
scroll to position [750, 0]
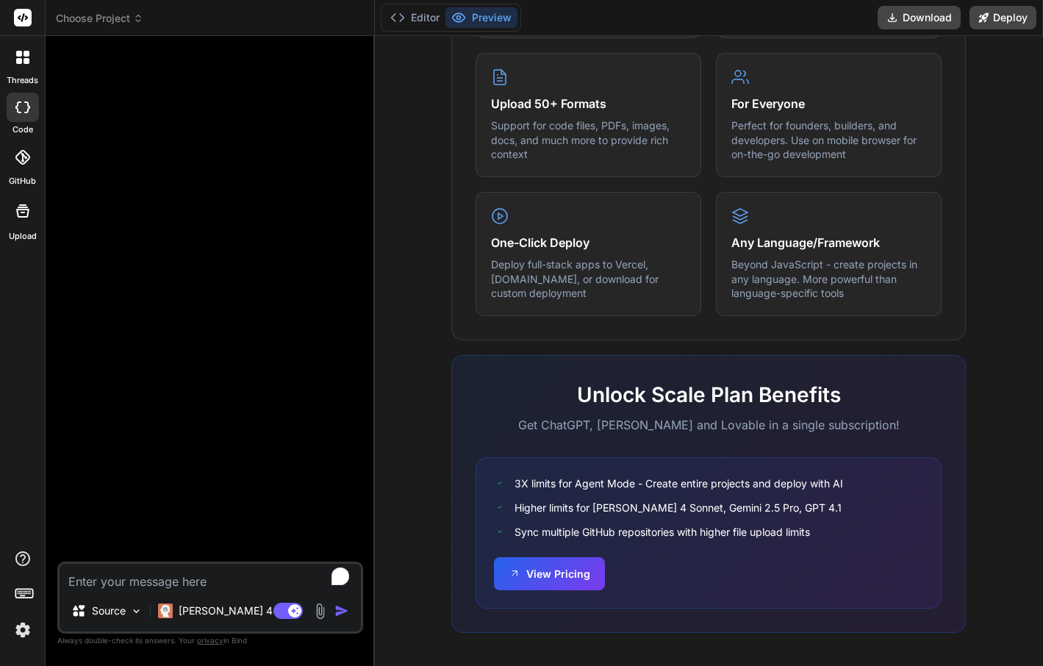
click at [294, 291] on div at bounding box center [211, 305] width 303 height 514
click at [29, 70] on div at bounding box center [22, 57] width 31 height 31
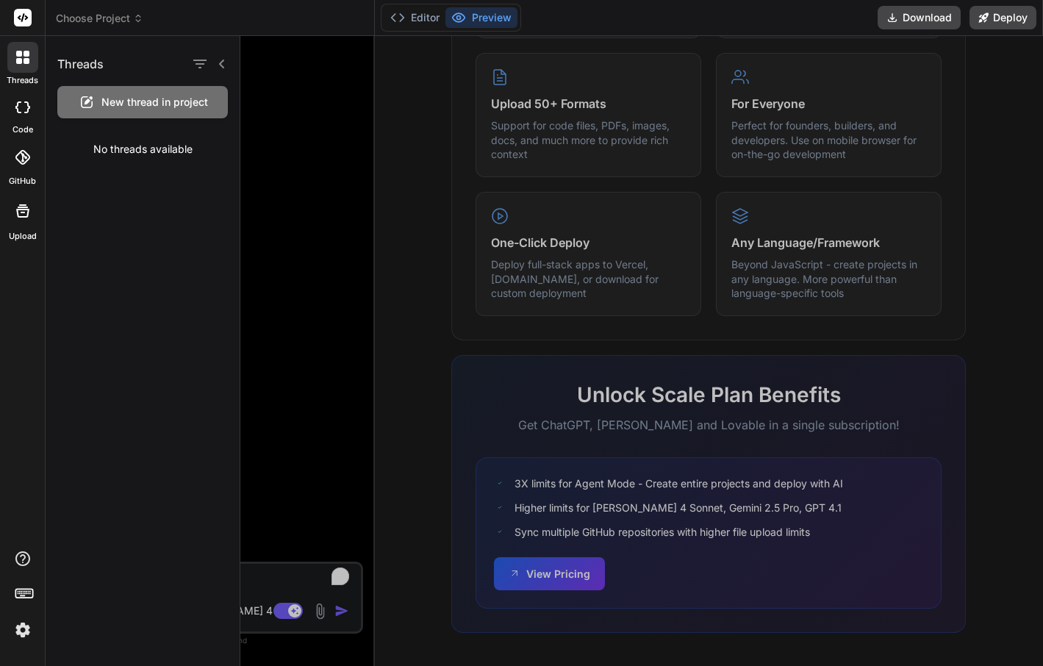
click at [24, 114] on div at bounding box center [23, 107] width 32 height 29
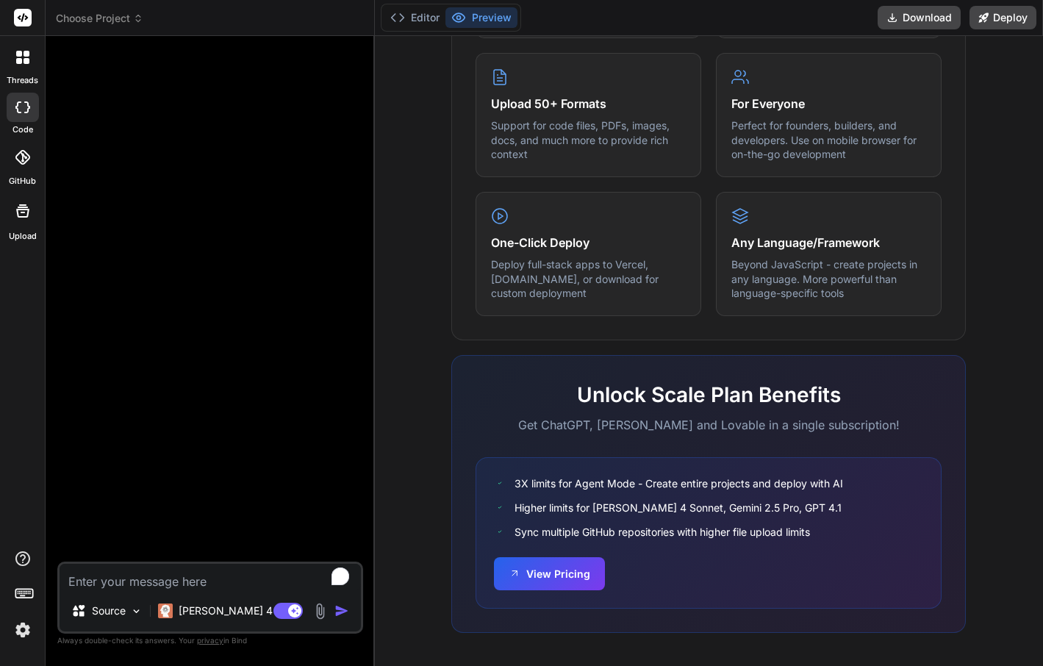
click at [24, 114] on div at bounding box center [23, 107] width 32 height 29
click at [398, 23] on icon at bounding box center [397, 17] width 15 height 15
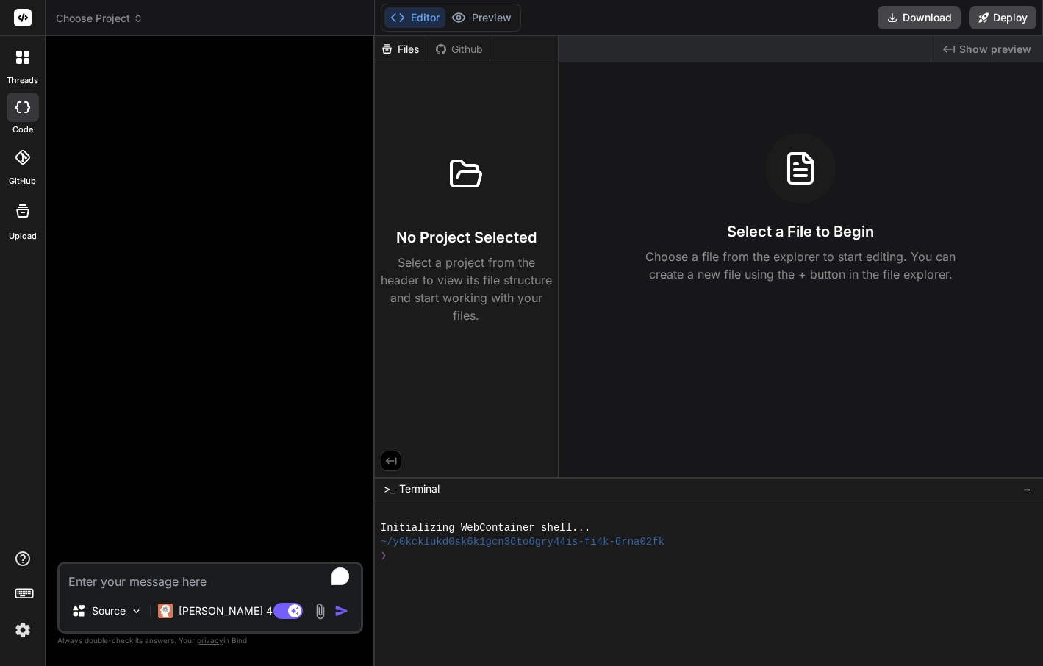
click at [273, 207] on div at bounding box center [211, 305] width 303 height 514
click at [18, 65] on div at bounding box center [22, 57] width 31 height 31
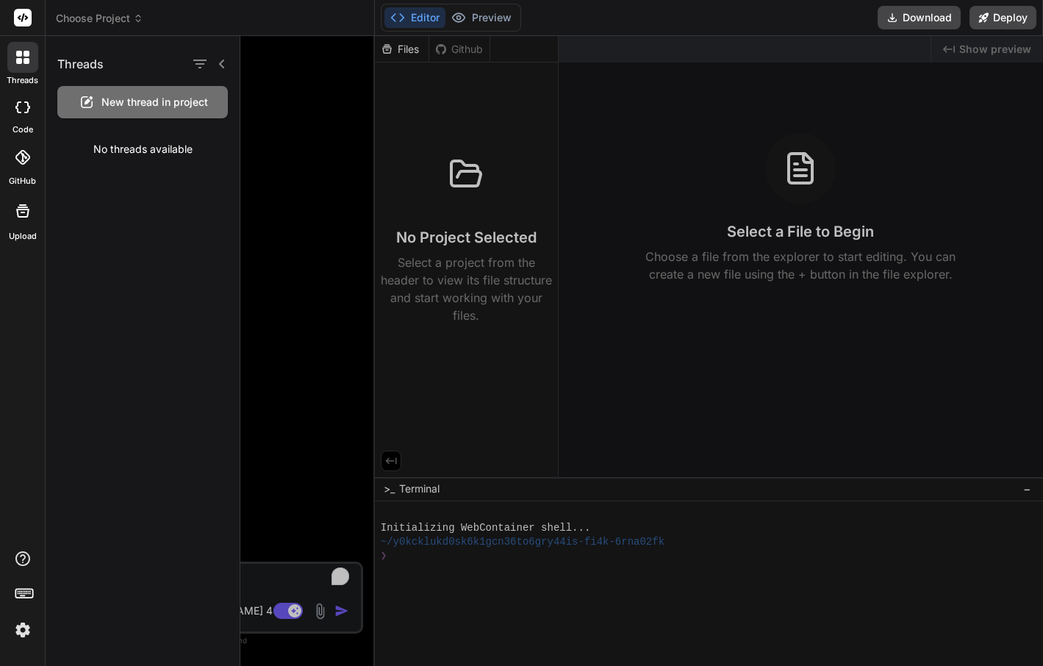
click at [287, 131] on div at bounding box center [641, 351] width 803 height 630
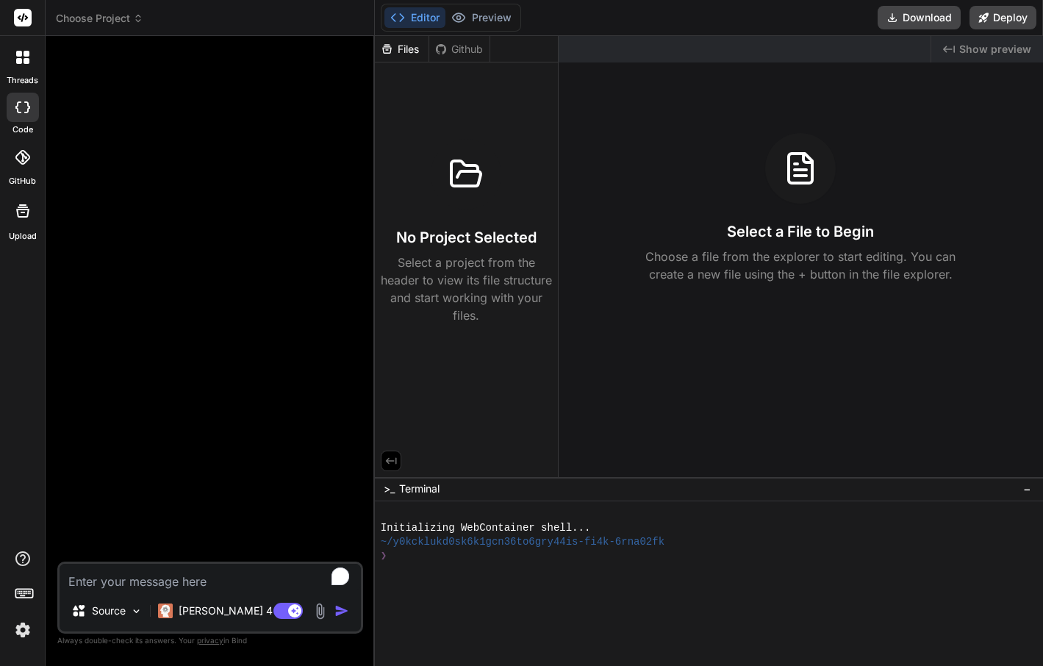
click at [14, 117] on div at bounding box center [23, 107] width 32 height 29
click at [25, 62] on icon at bounding box center [27, 61] width 6 height 6
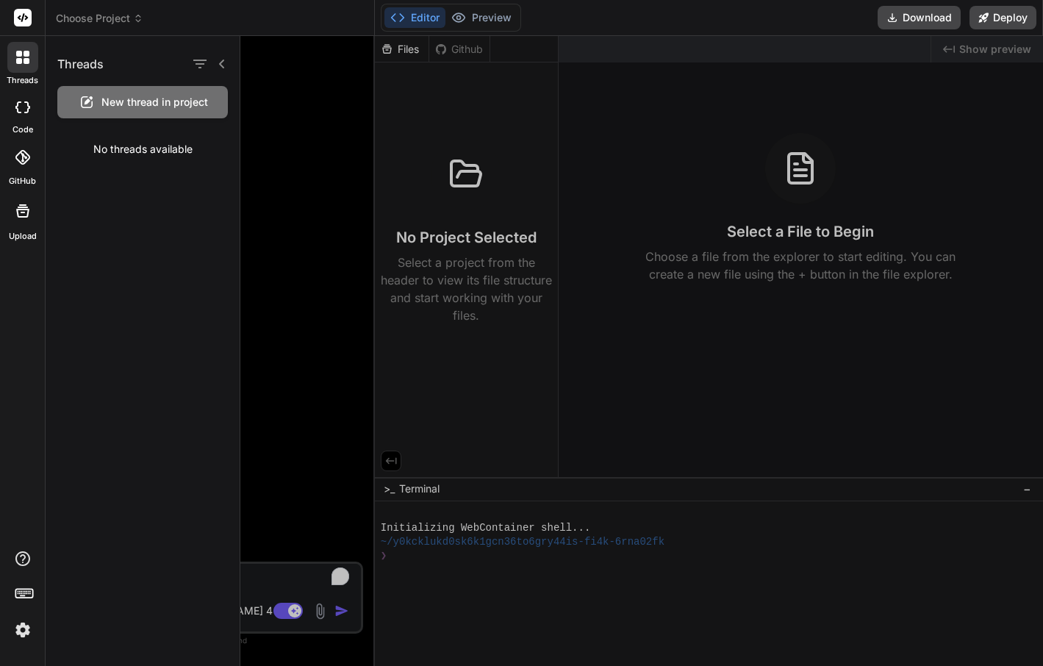
click at [26, 118] on div at bounding box center [23, 107] width 32 height 29
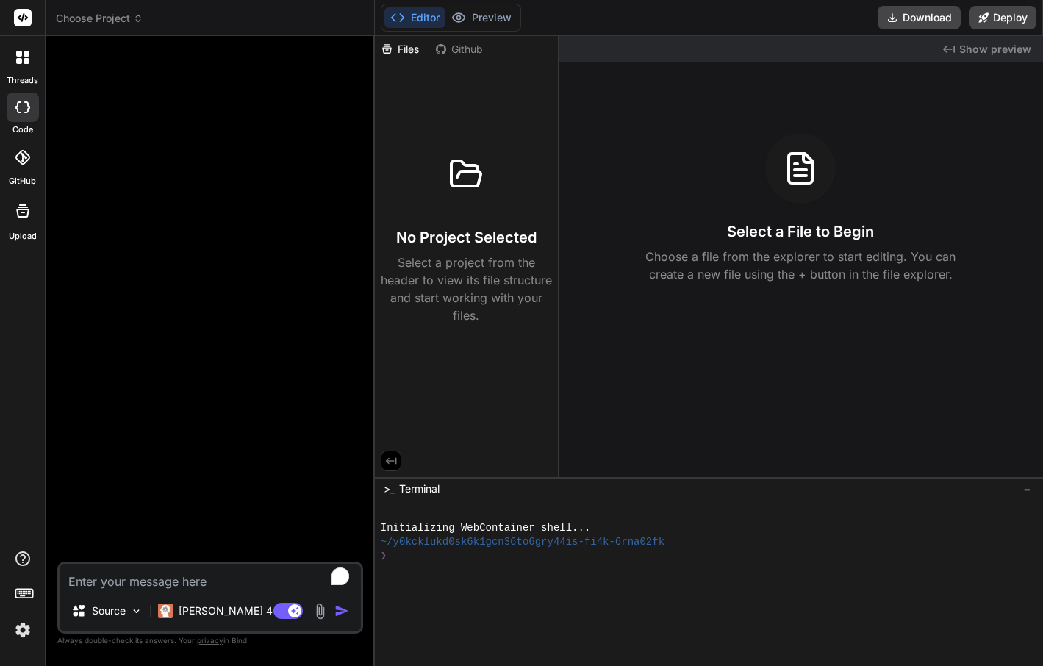
click at [26, 118] on div at bounding box center [23, 107] width 32 height 29
type textarea "x"
click at [137, 18] on icon at bounding box center [138, 18] width 10 height 10
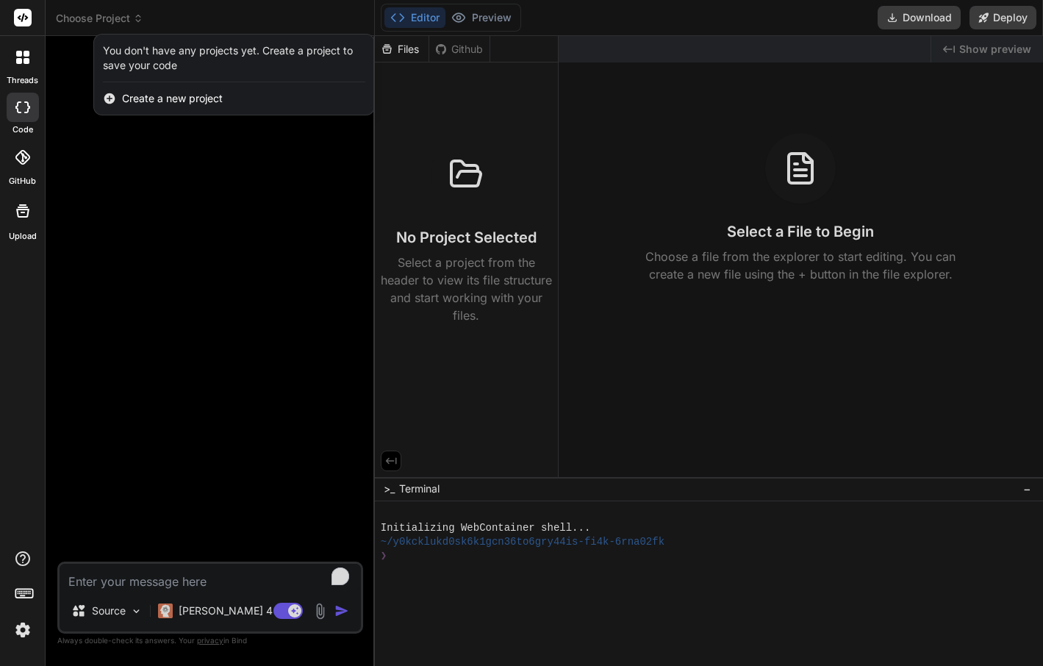
click at [175, 158] on div at bounding box center [521, 333] width 1043 height 666
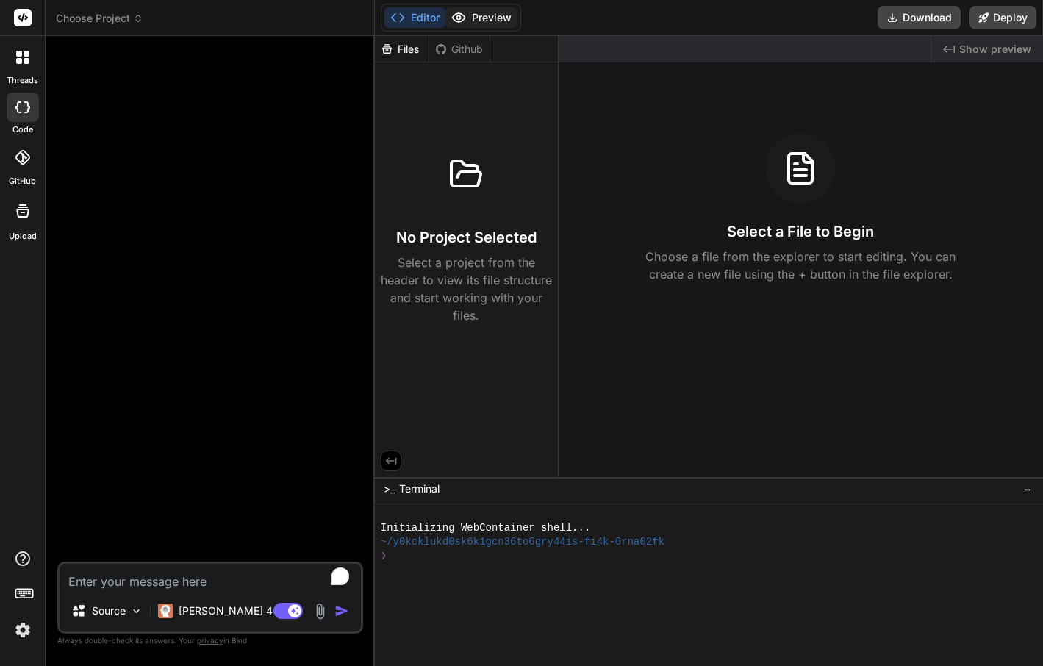
click at [478, 21] on button "Preview" at bounding box center [481, 17] width 72 height 21
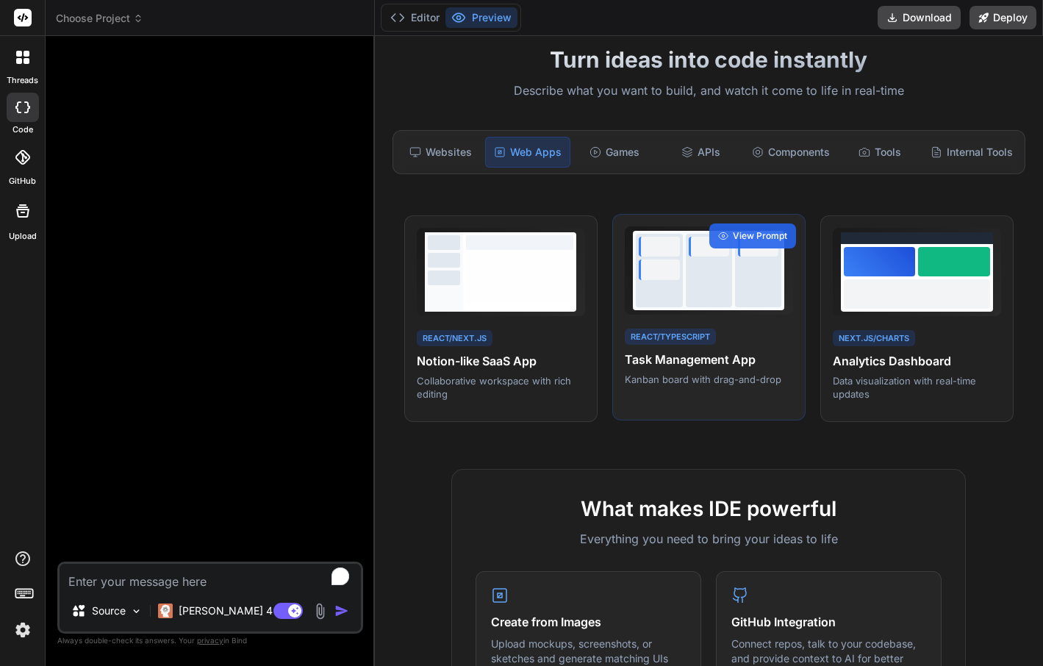
scroll to position [90, 0]
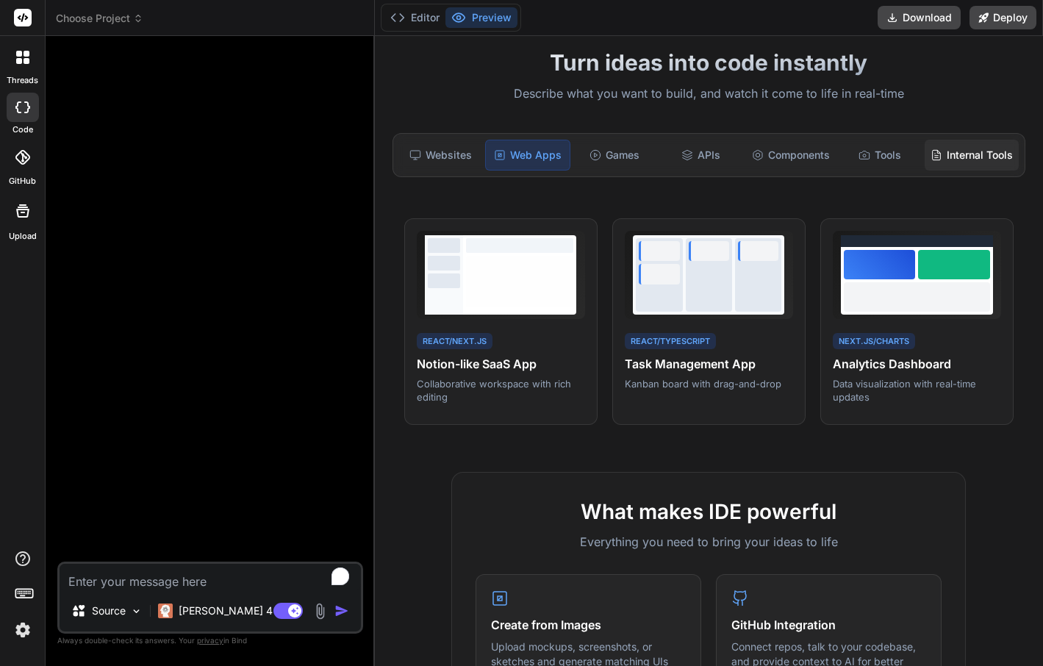
click at [928, 158] on div "Internal Tools" at bounding box center [972, 155] width 94 height 31
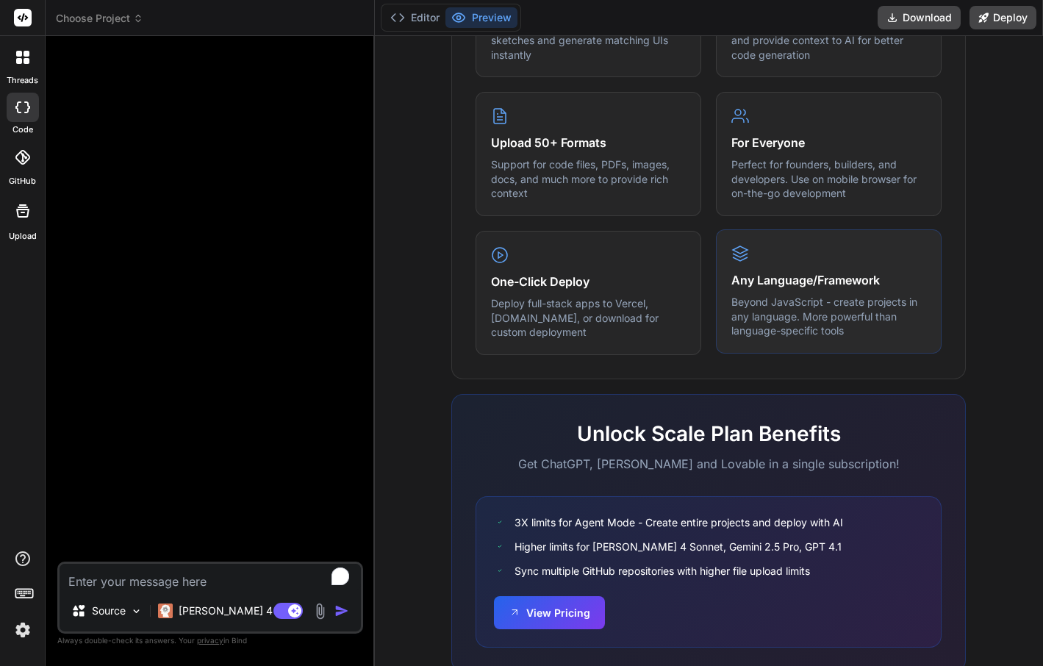
scroll to position [767, 0]
